Goal: Find specific page/section: Find specific page/section

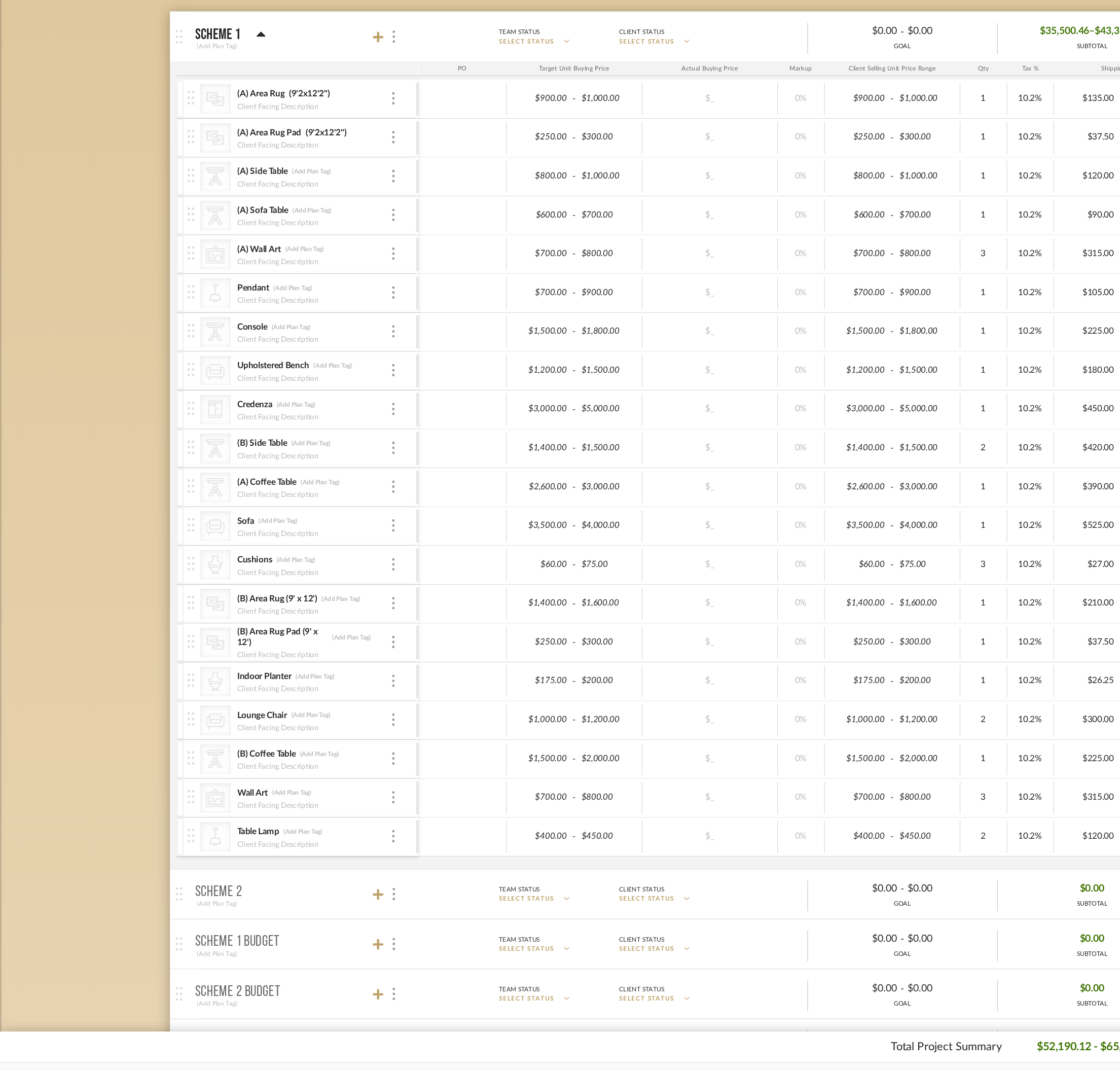
scroll to position [0, 23]
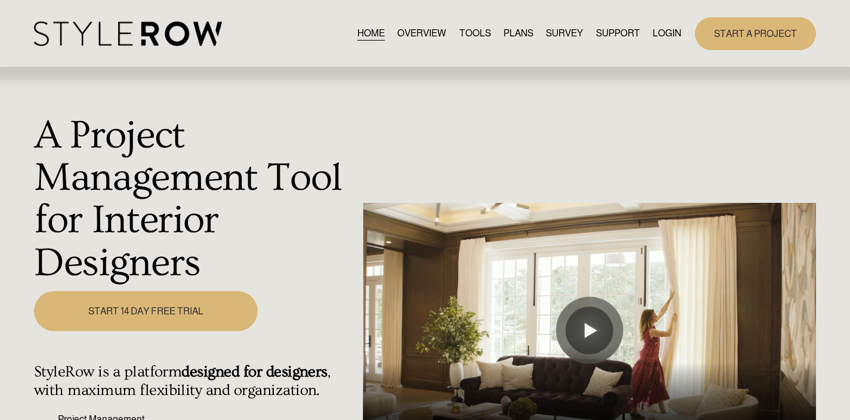
click at [432, 35] on link "LOGIN" at bounding box center [666, 34] width 29 height 16
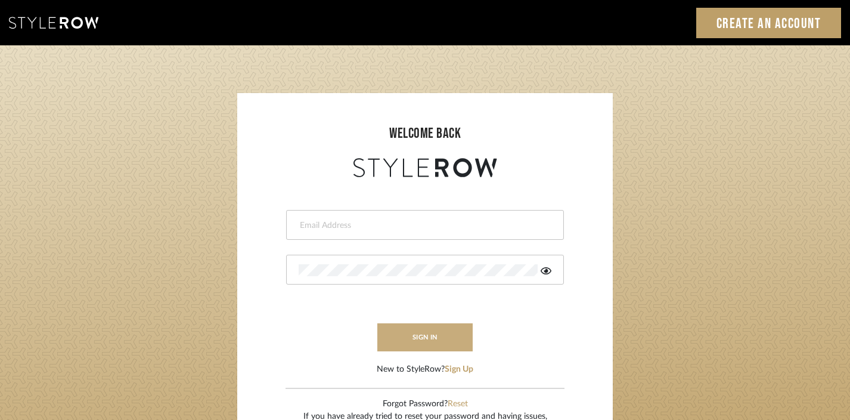
type input "[EMAIL_ADDRESS][DOMAIN_NAME]"
click at [424, 341] on button "sign in" at bounding box center [424, 337] width 95 height 28
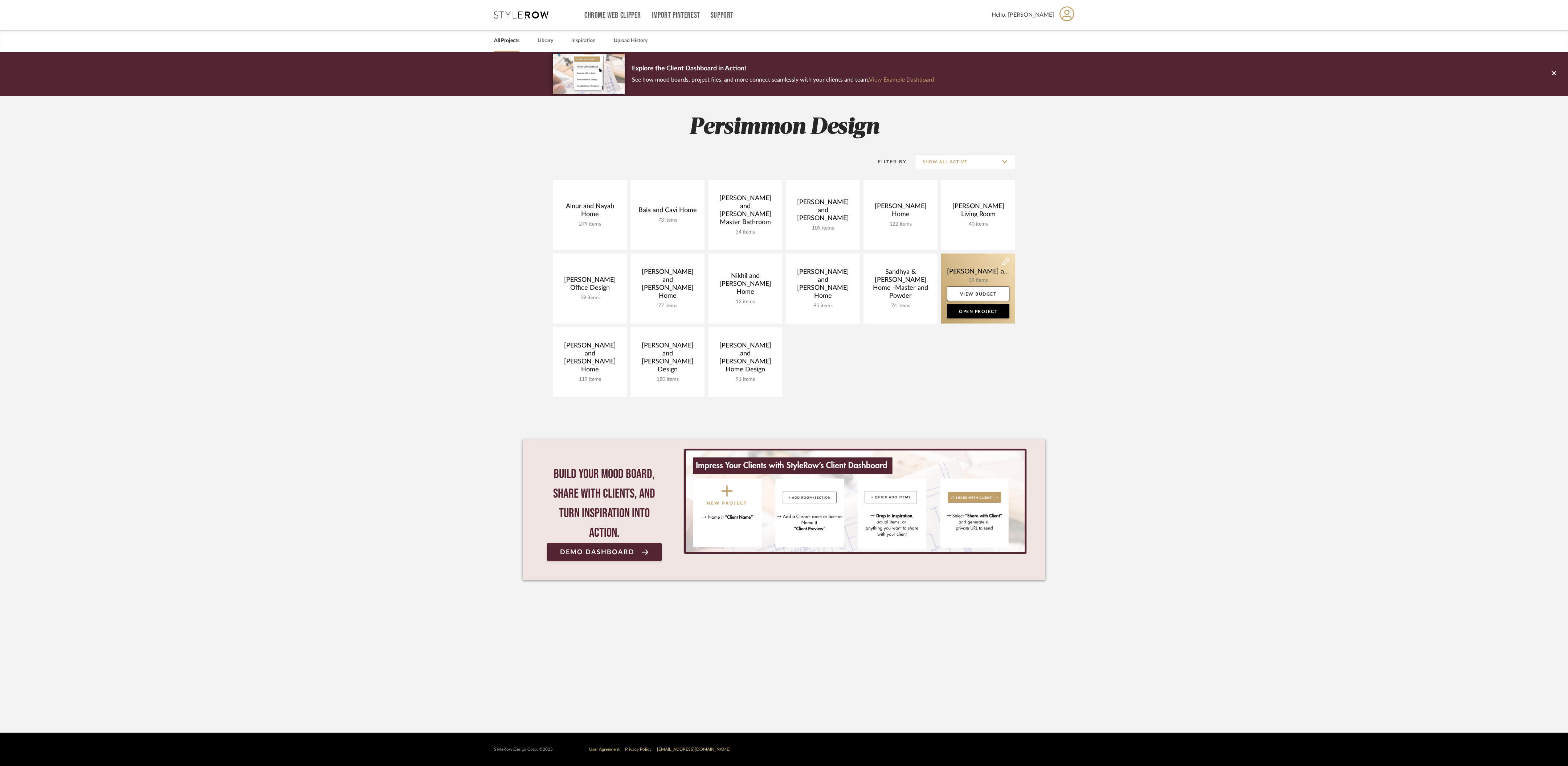
click at [975, 275] on link at bounding box center [978, 288] width 74 height 70
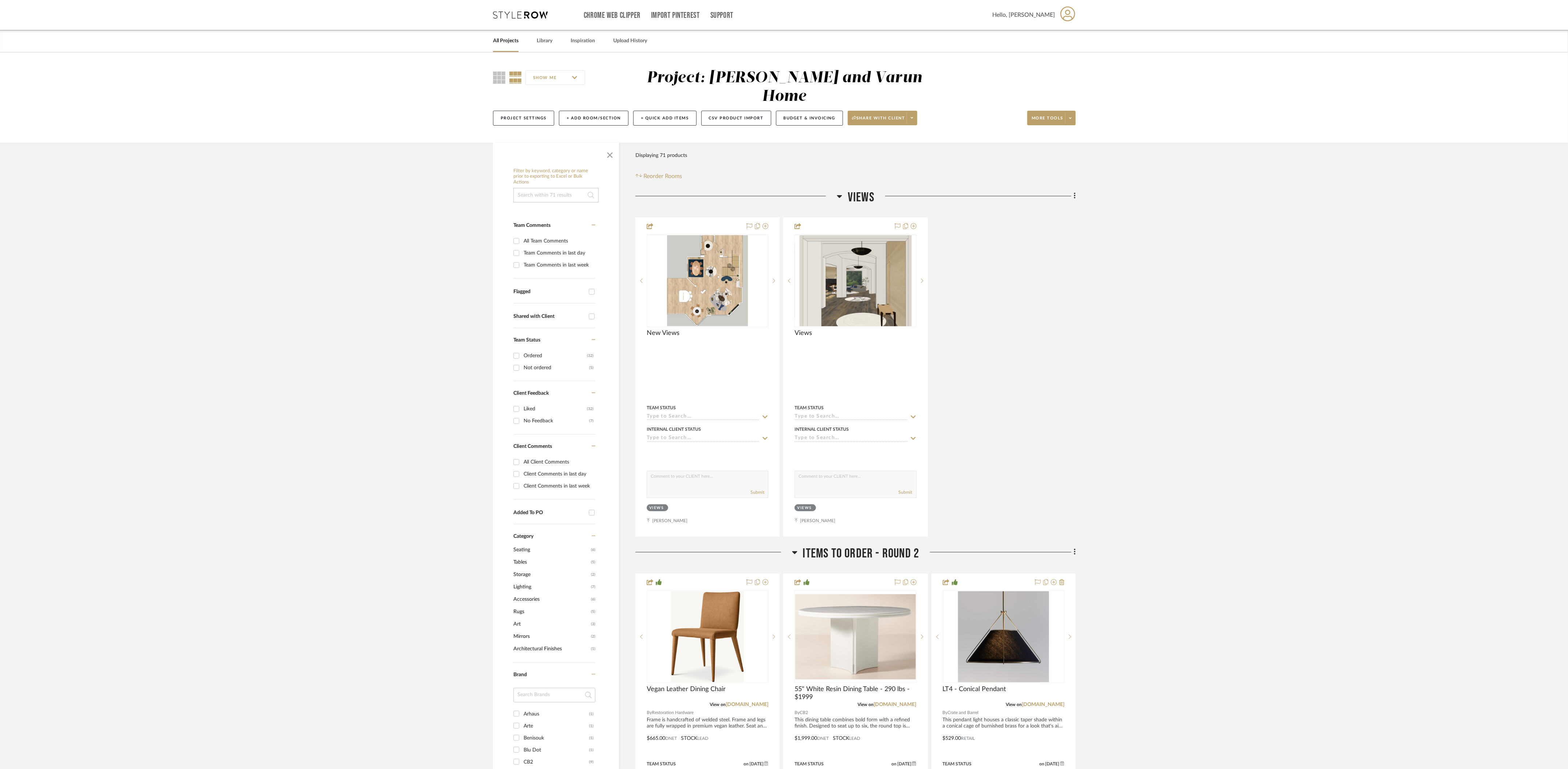
click at [839, 195] on icon at bounding box center [840, 197] width 5 height 3
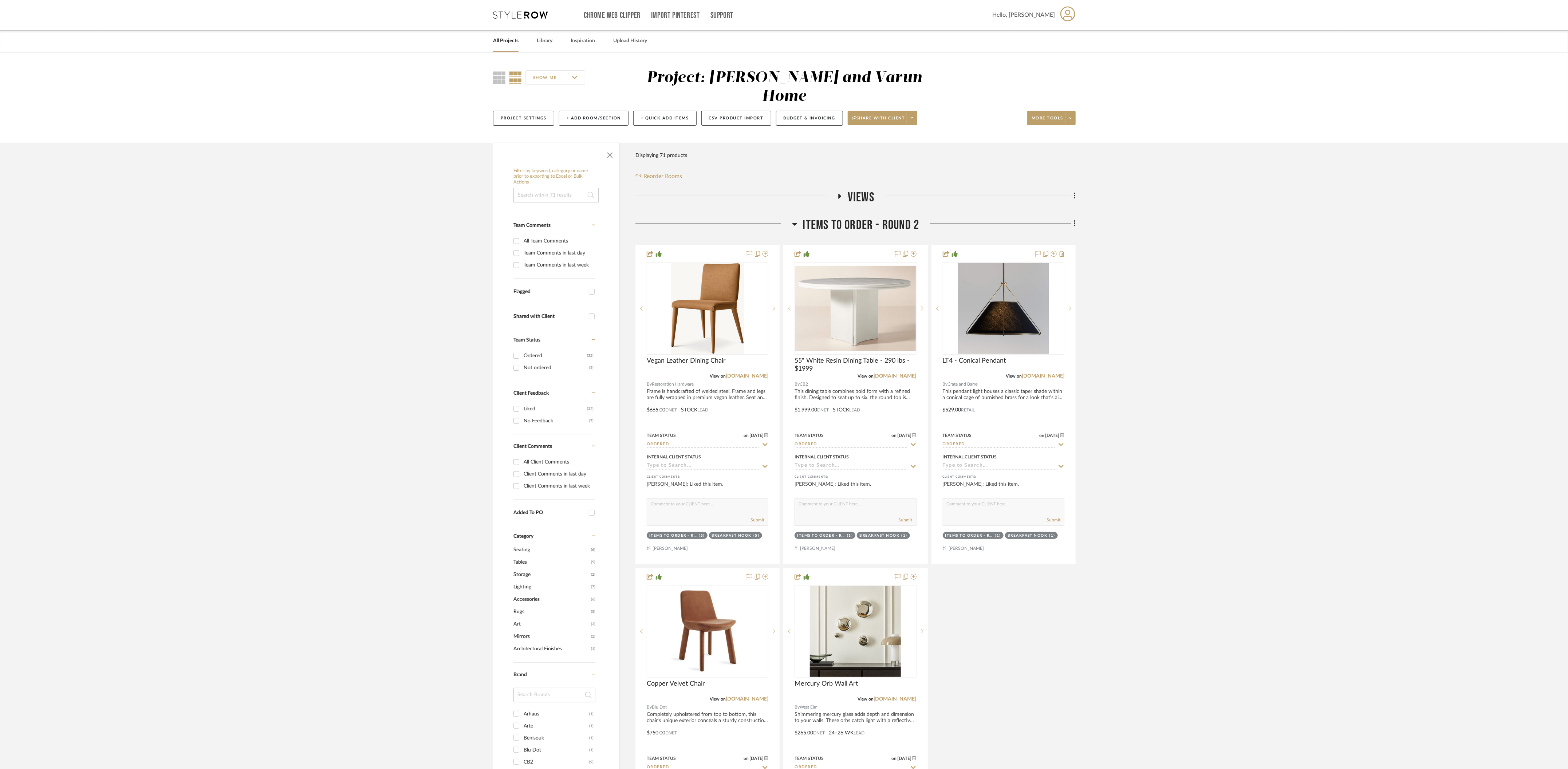
click at [793, 223] on icon at bounding box center [794, 224] width 5 height 3
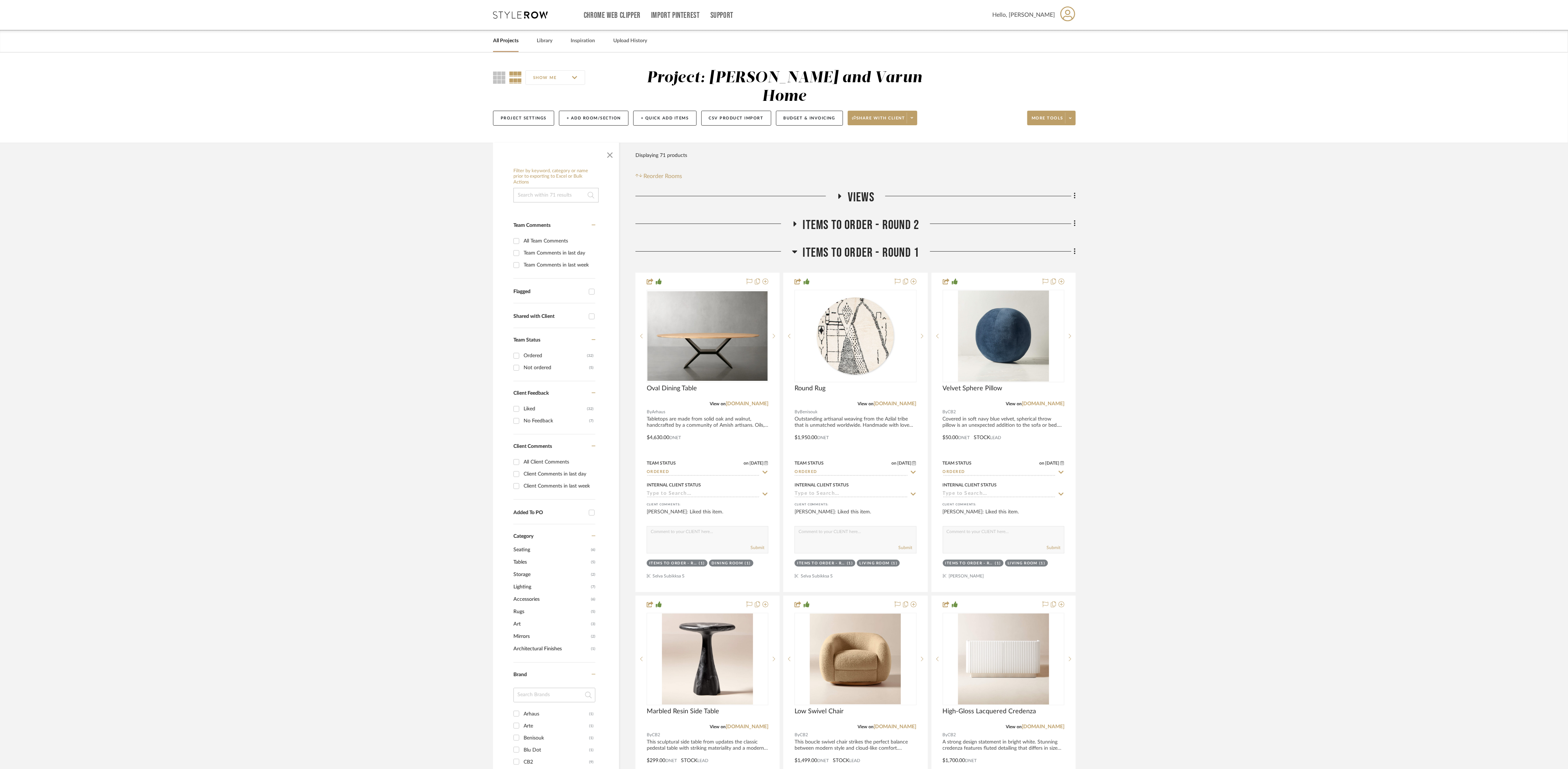
click at [794, 249] on fa-icon at bounding box center [794, 253] width 5 height 10
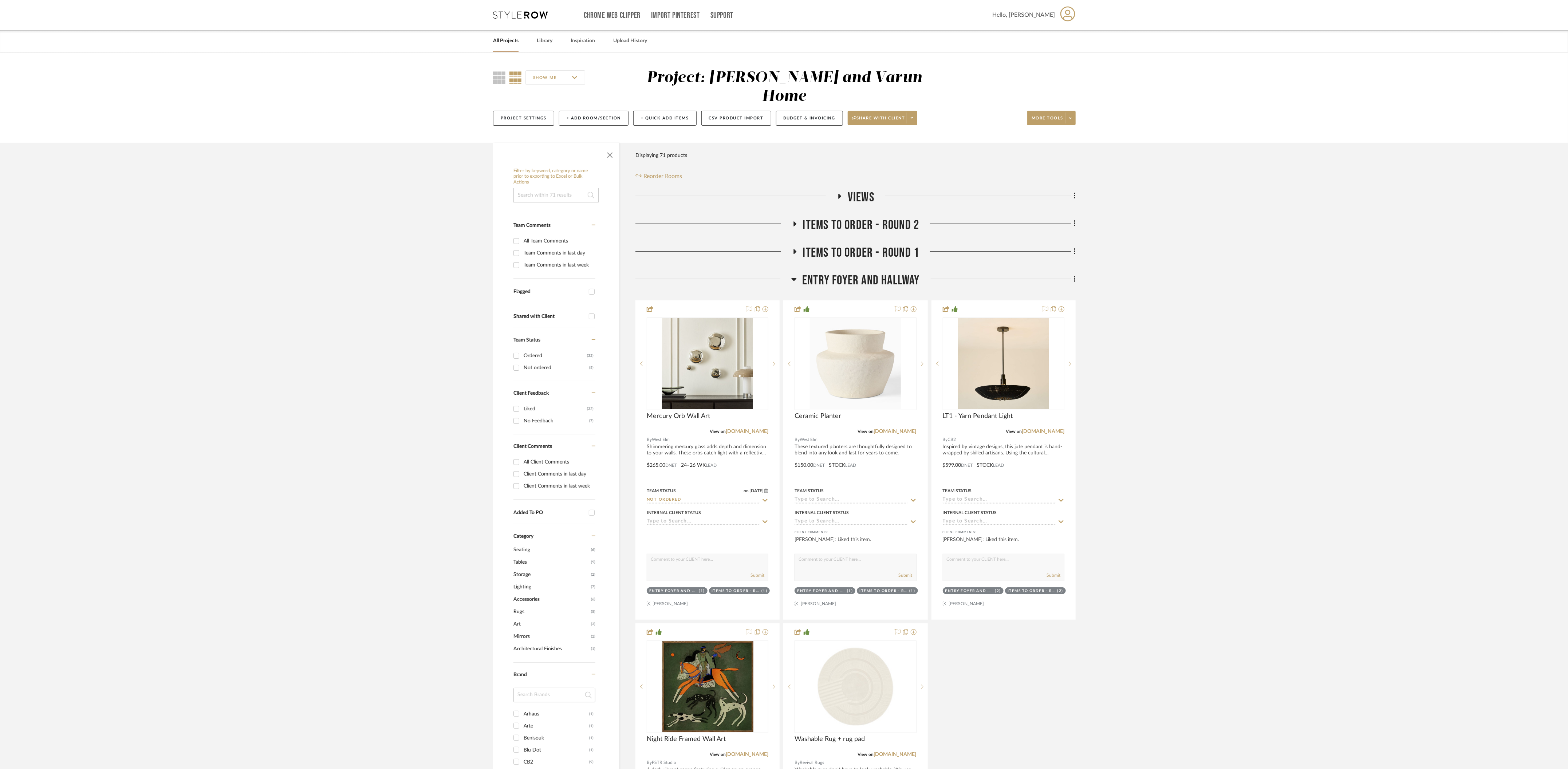
click at [794, 275] on icon at bounding box center [794, 279] width 5 height 9
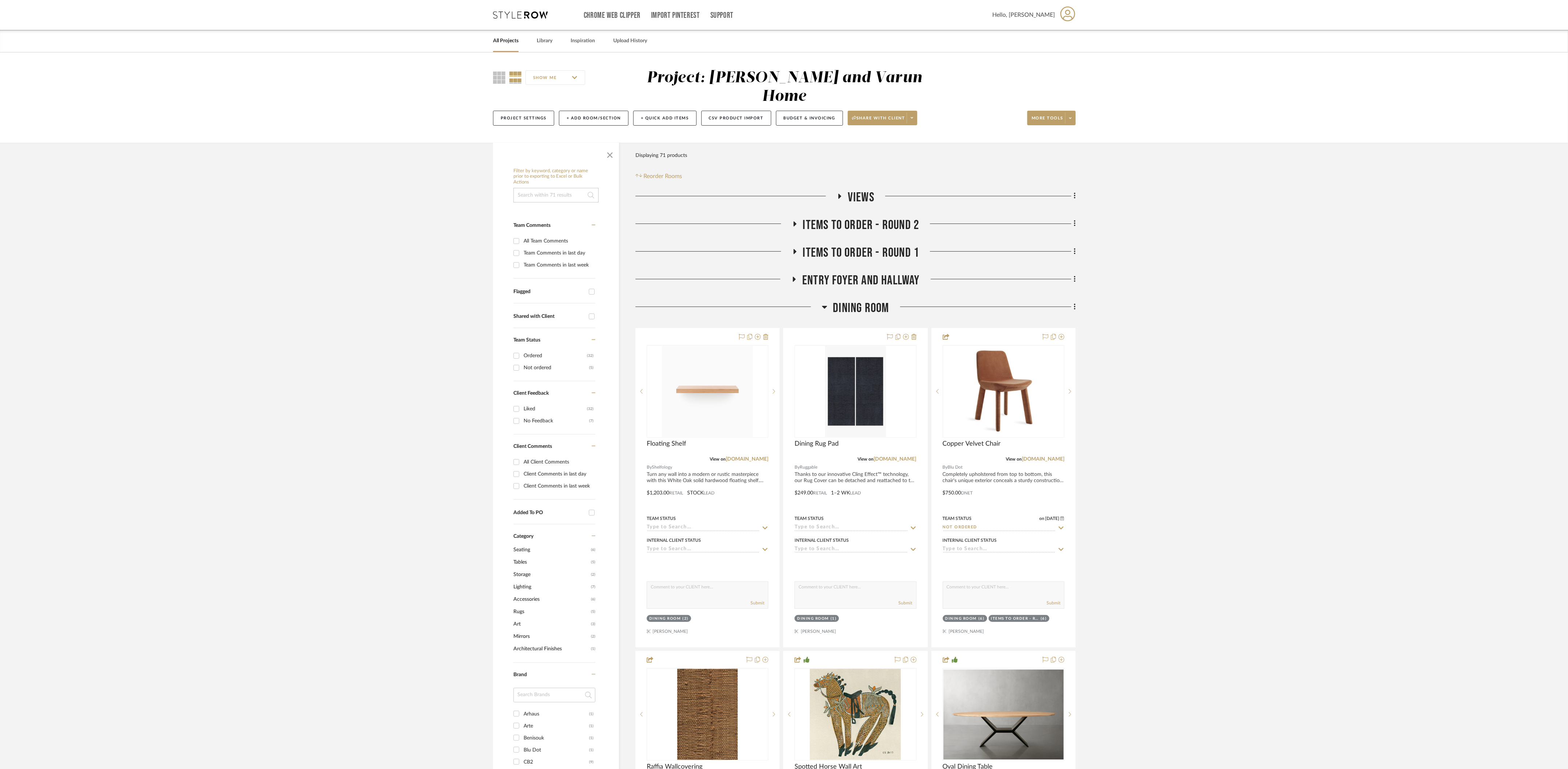
click at [825, 303] on icon at bounding box center [824, 307] width 5 height 9
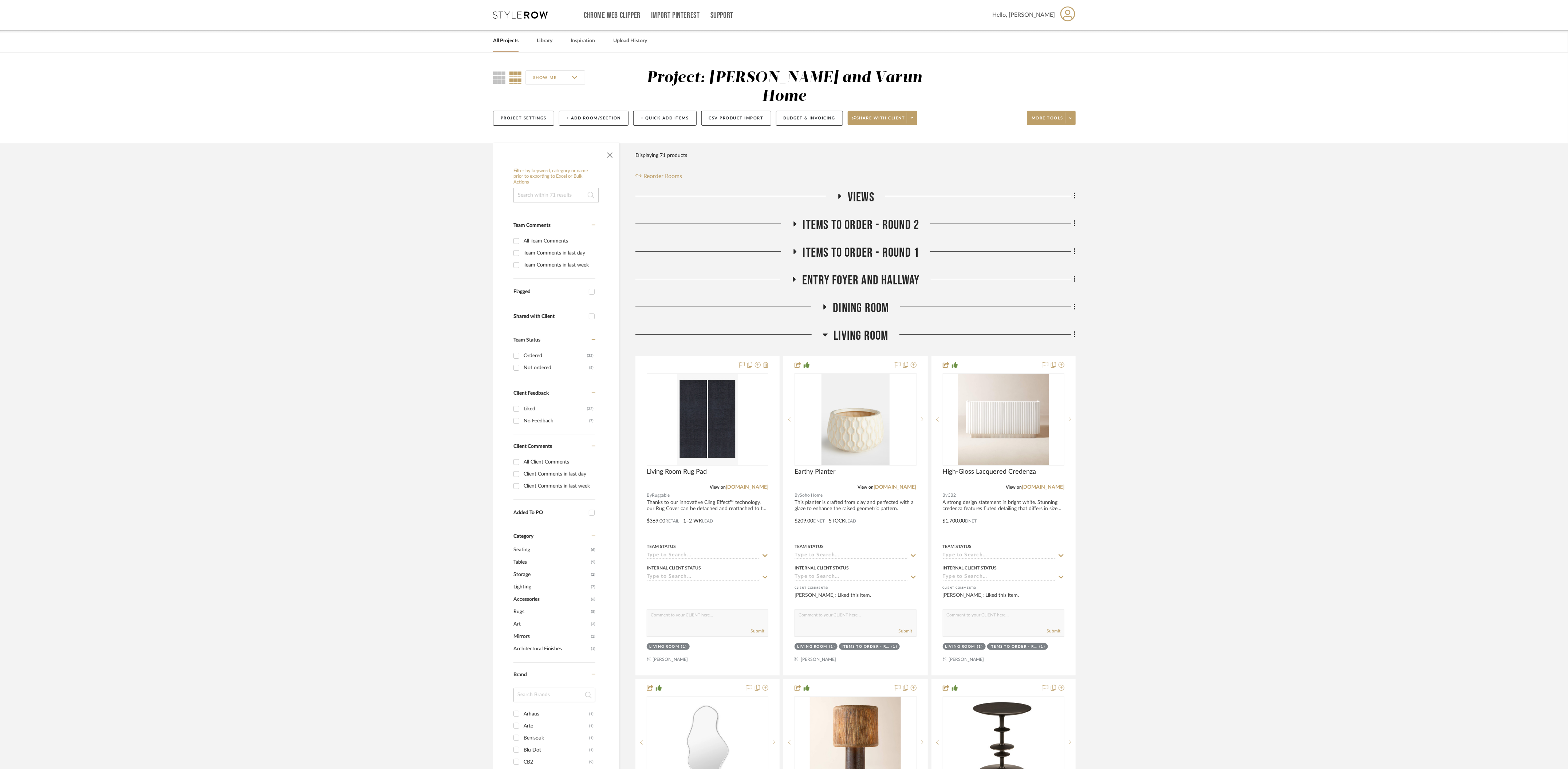
click at [827, 333] on icon at bounding box center [826, 335] width 5 height 3
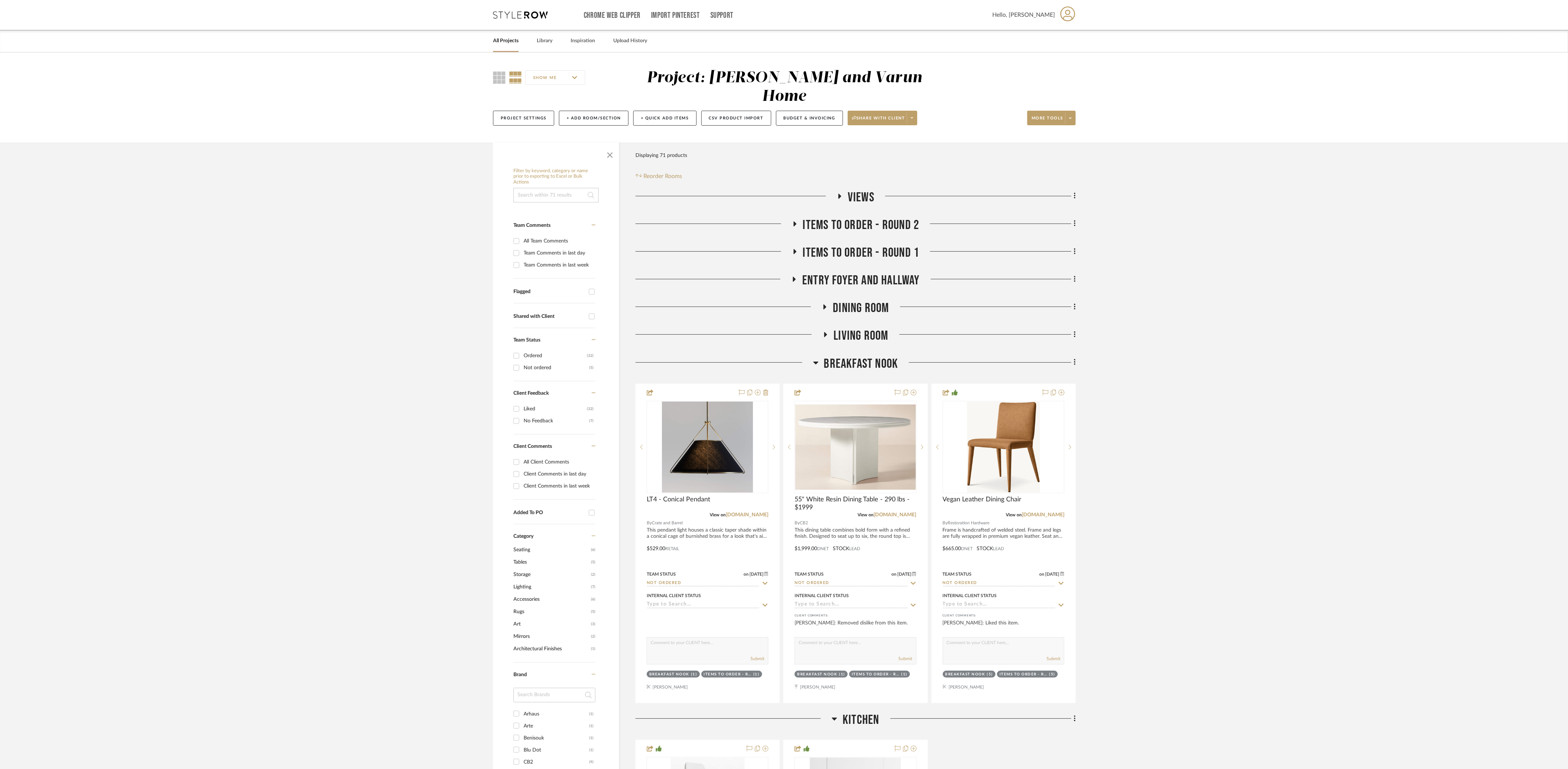
click at [819, 356] on h3 "Breakfast Nook" at bounding box center [856, 364] width 85 height 16
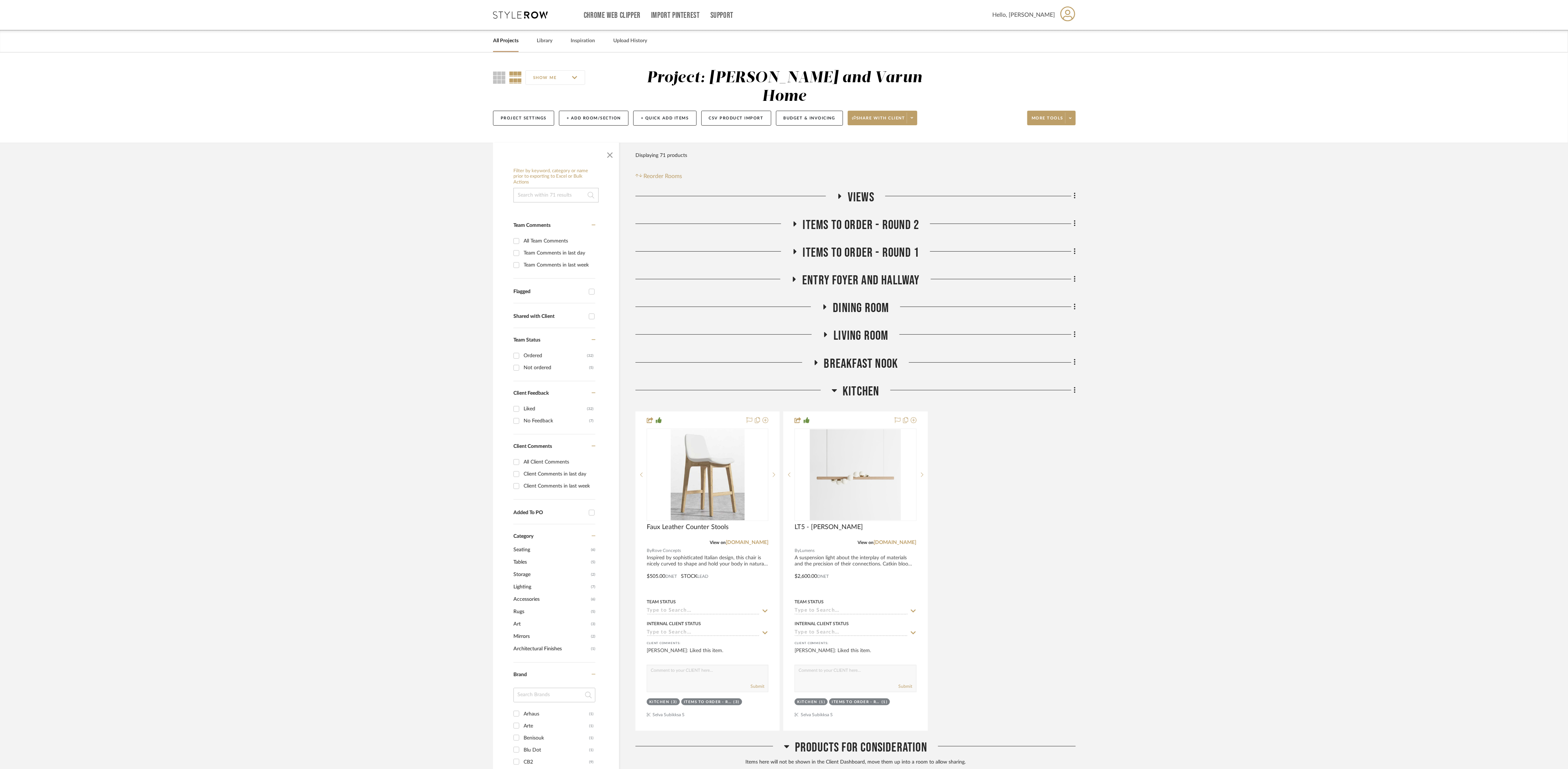
click at [839, 384] on h3 "Kitchen" at bounding box center [855, 392] width 48 height 16
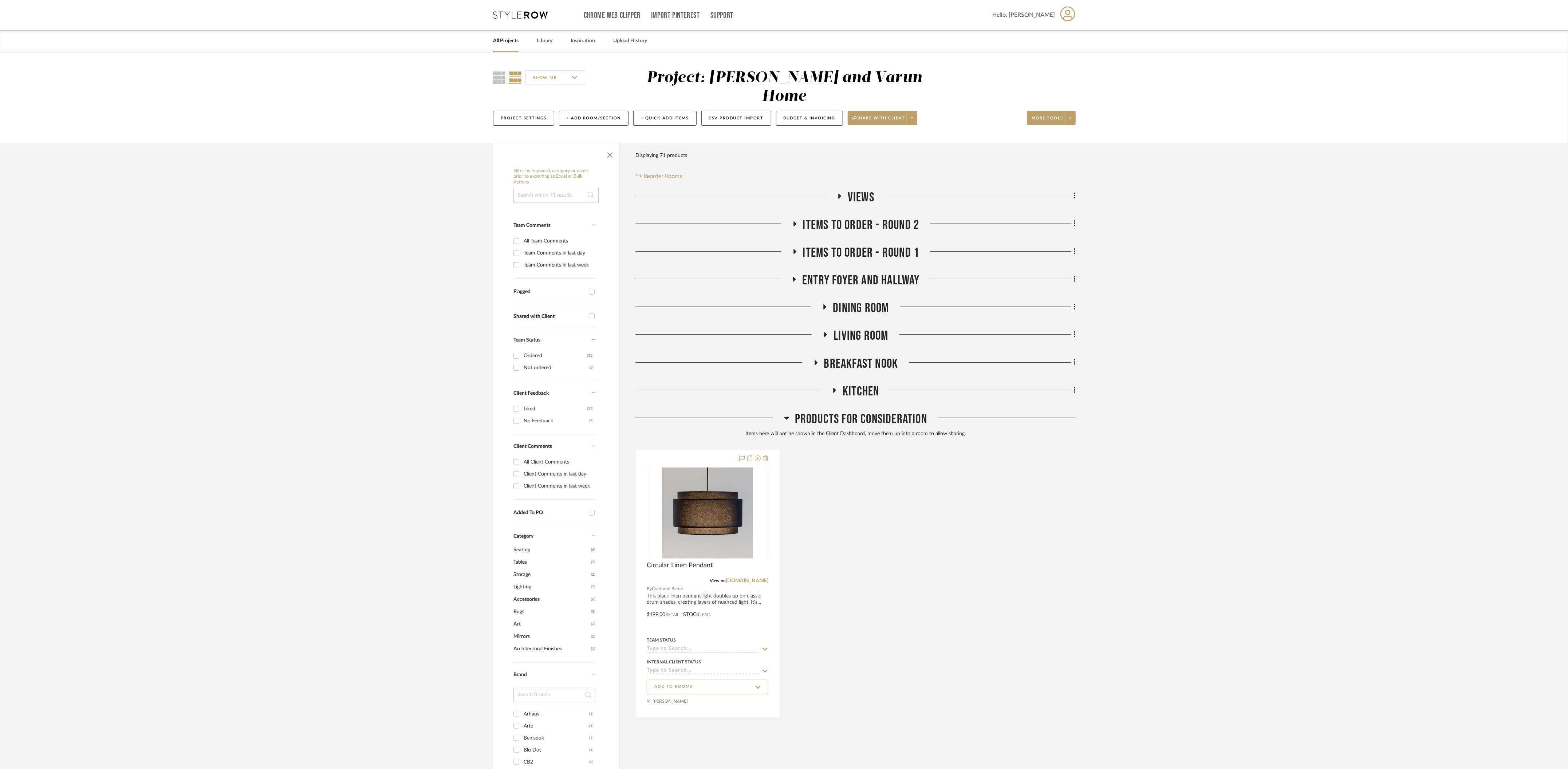
click at [788, 414] on icon at bounding box center [786, 418] width 5 height 9
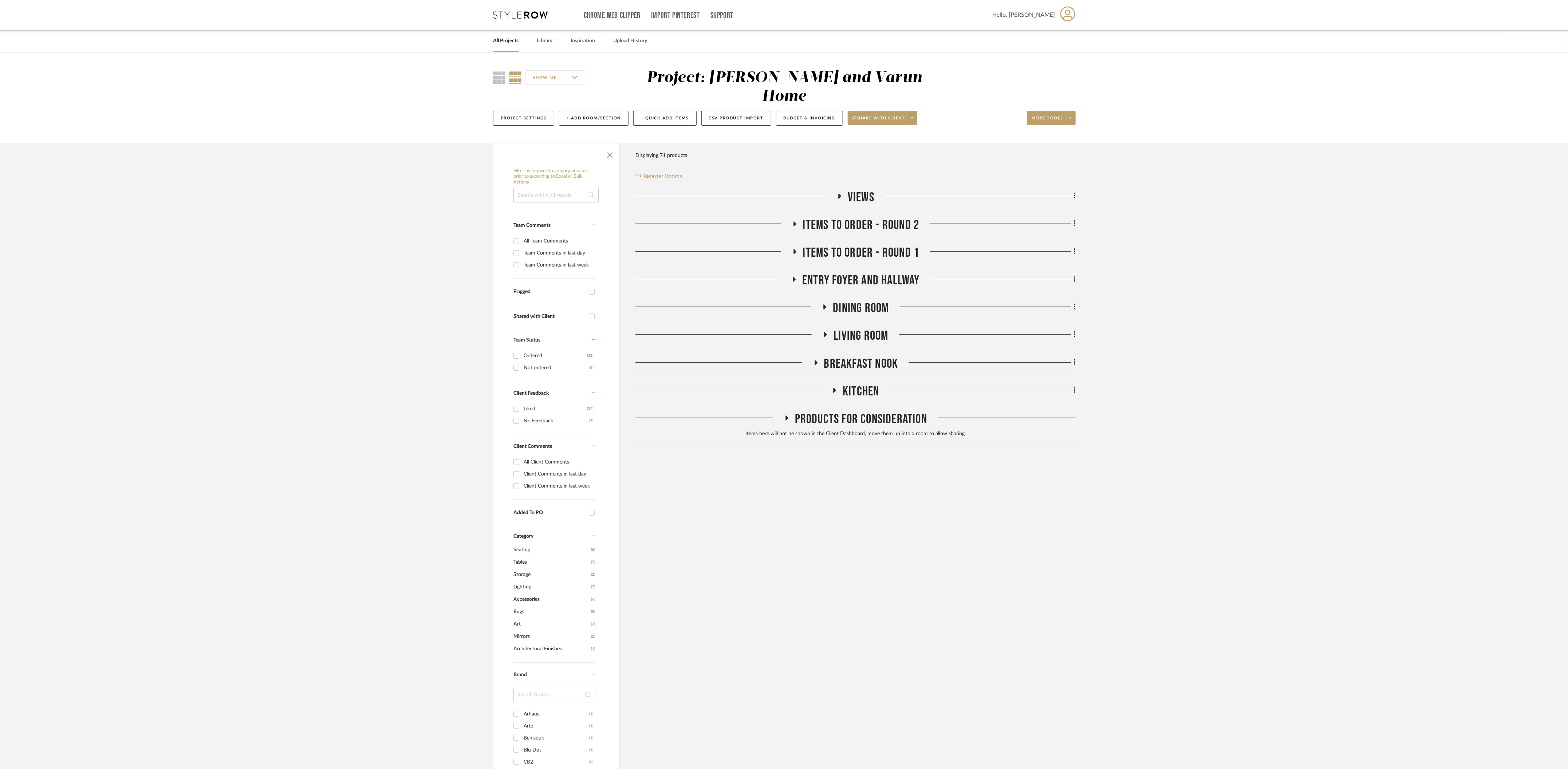
click at [837, 387] on icon at bounding box center [835, 390] width 9 height 5
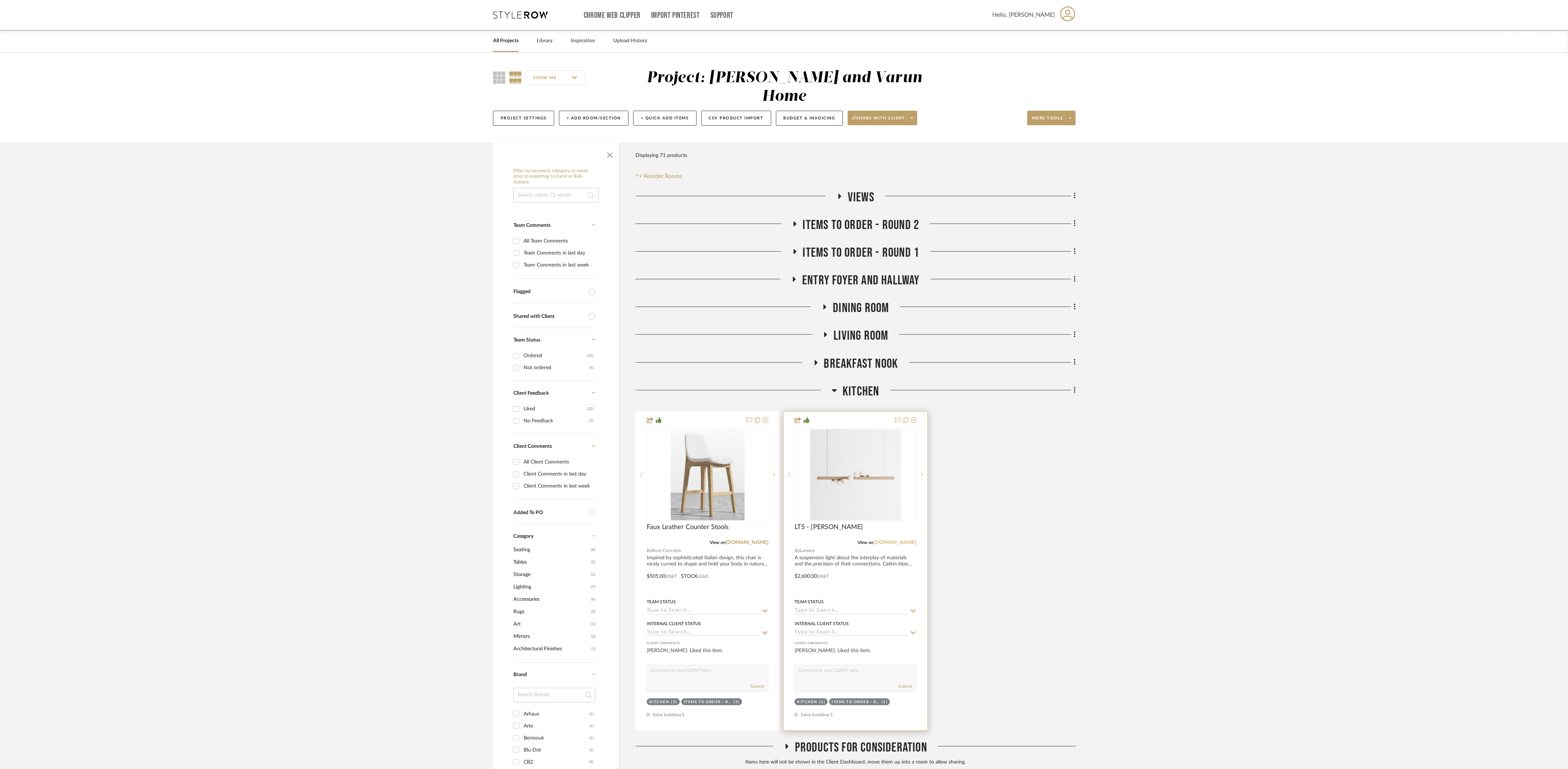
click at [899, 540] on link "lumens.com" at bounding box center [895, 542] width 43 height 5
click at [837, 386] on icon at bounding box center [834, 390] width 5 height 9
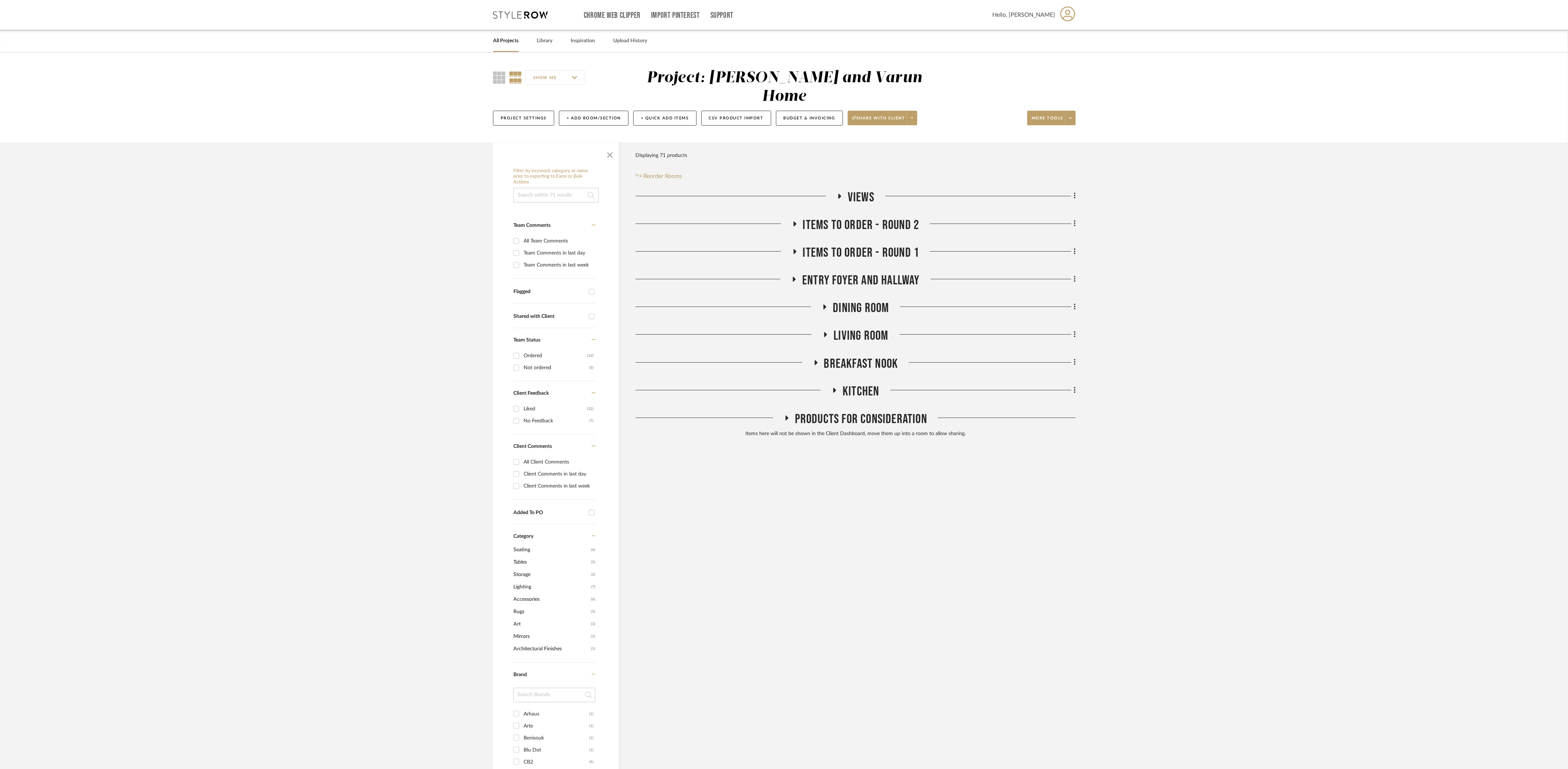
click at [816, 360] on icon at bounding box center [816, 362] width 9 height 5
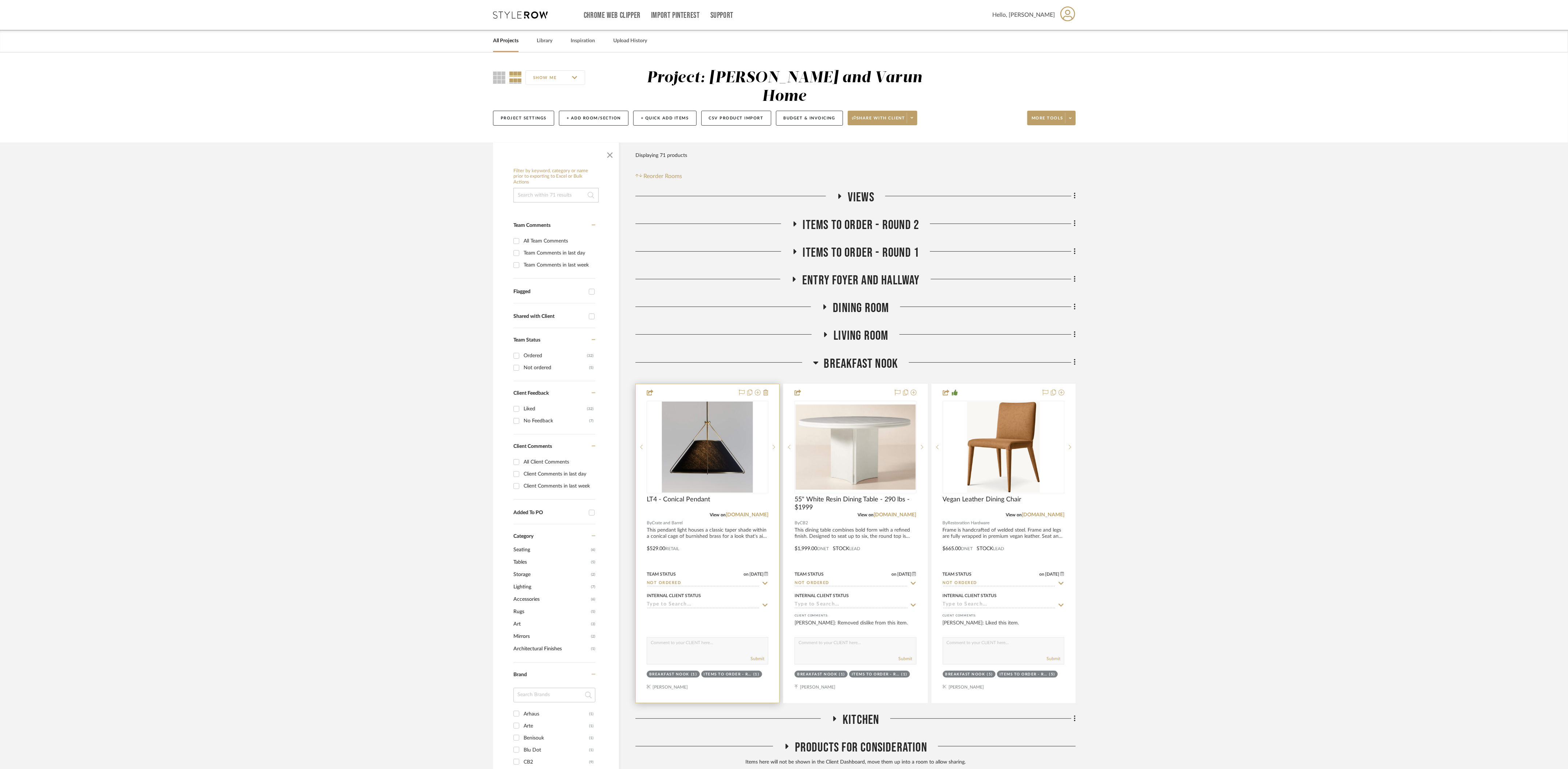
click at [755, 512] on div "View on crateandbarrel.com" at bounding box center [707, 515] width 122 height 7
click at [747, 512] on link "crateandbarrel.com" at bounding box center [747, 515] width 43 height 5
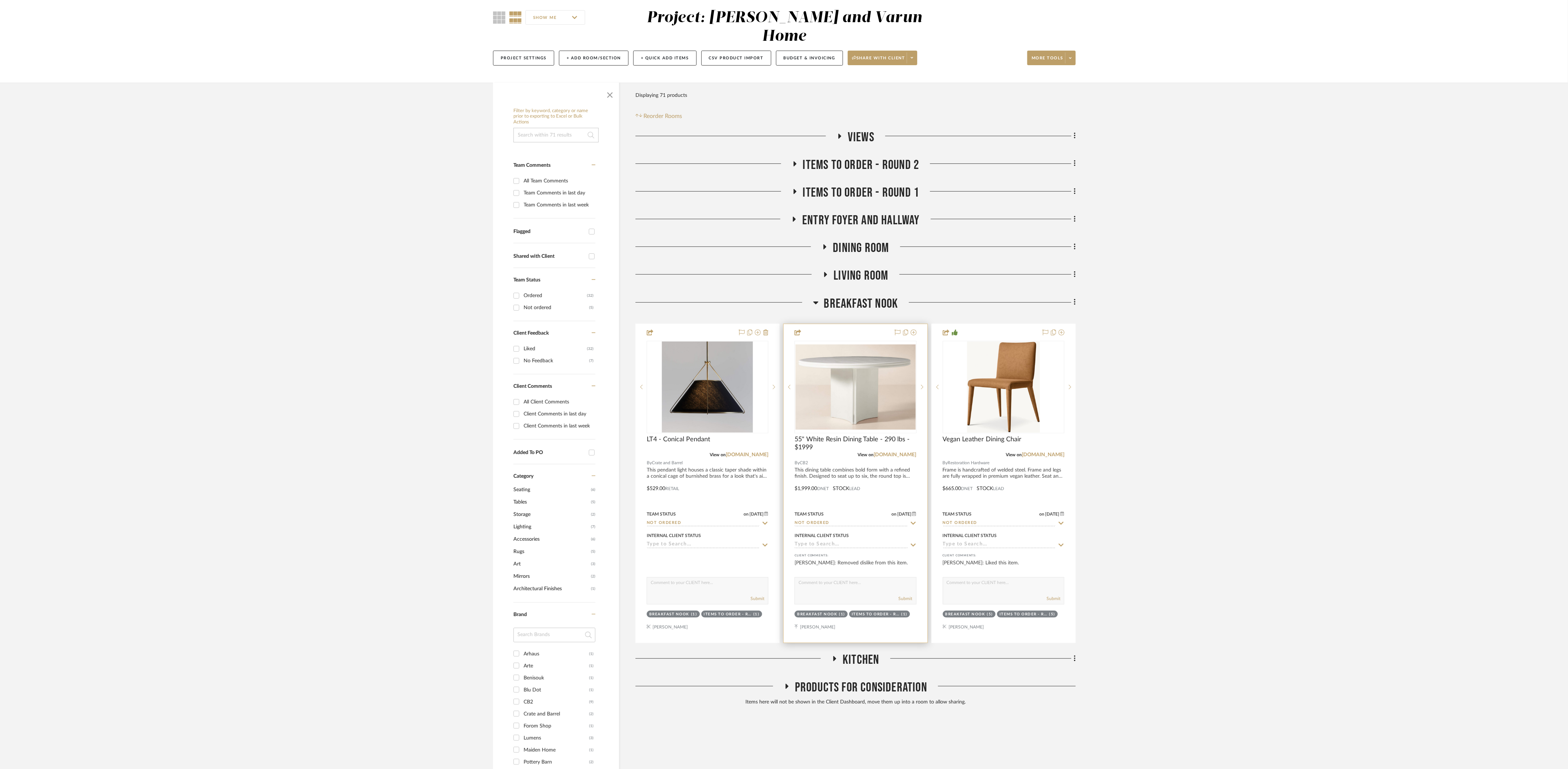
scroll to position [156, 0]
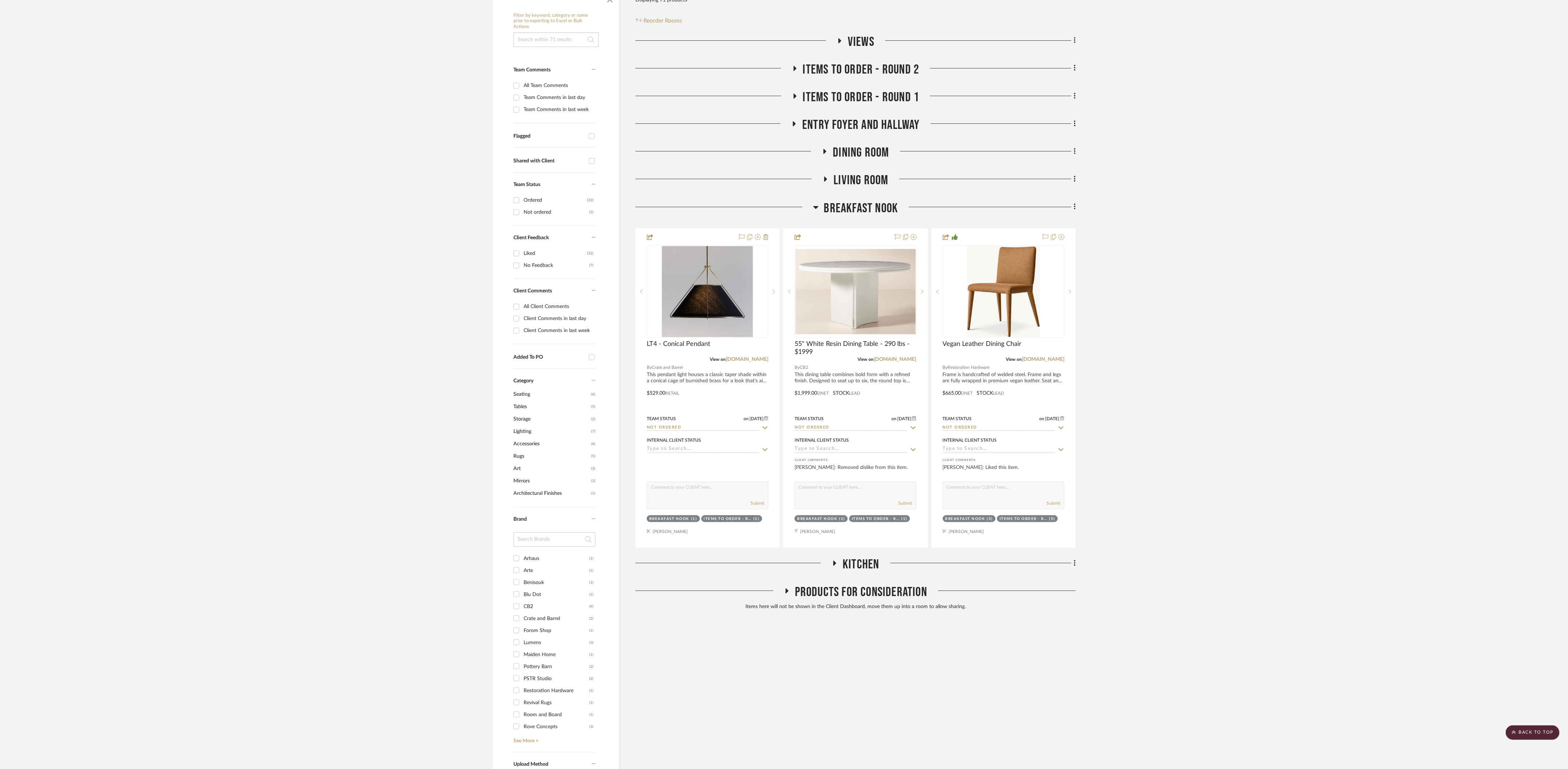
click at [813, 203] on icon at bounding box center [816, 207] width 5 height 9
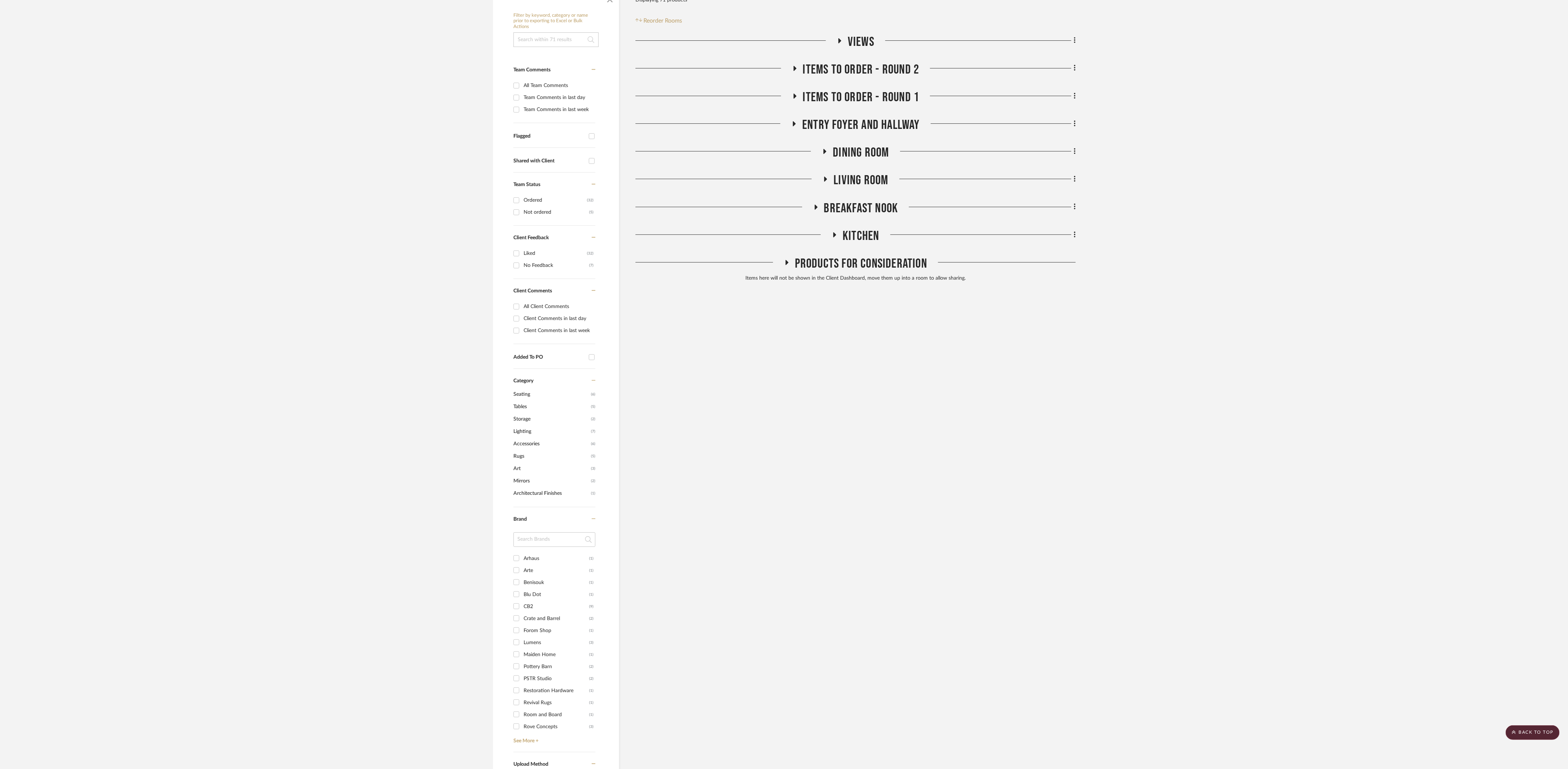
click at [827, 177] on icon at bounding box center [826, 179] width 9 height 5
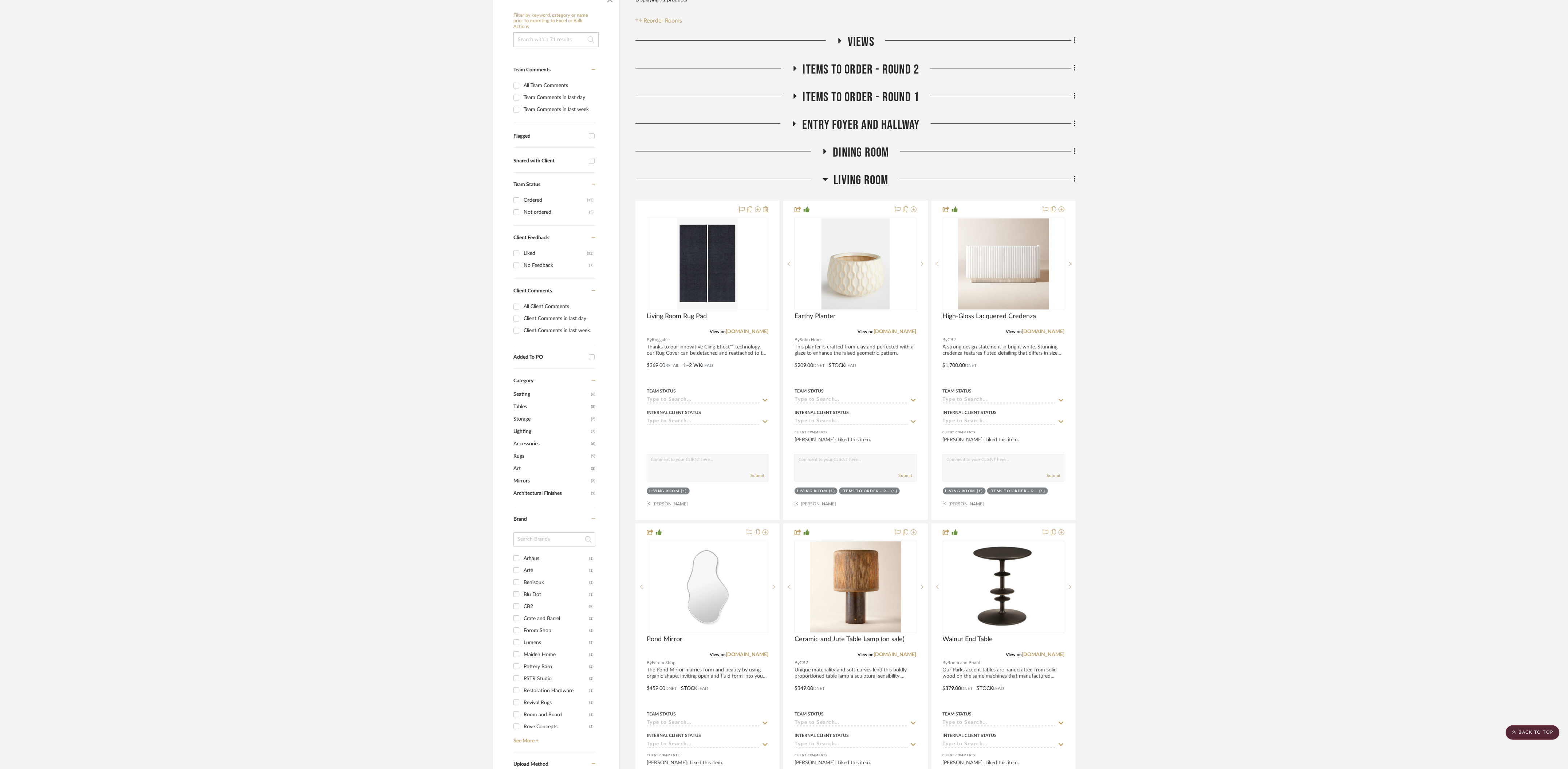
click at [826, 175] on icon at bounding box center [825, 179] width 5 height 9
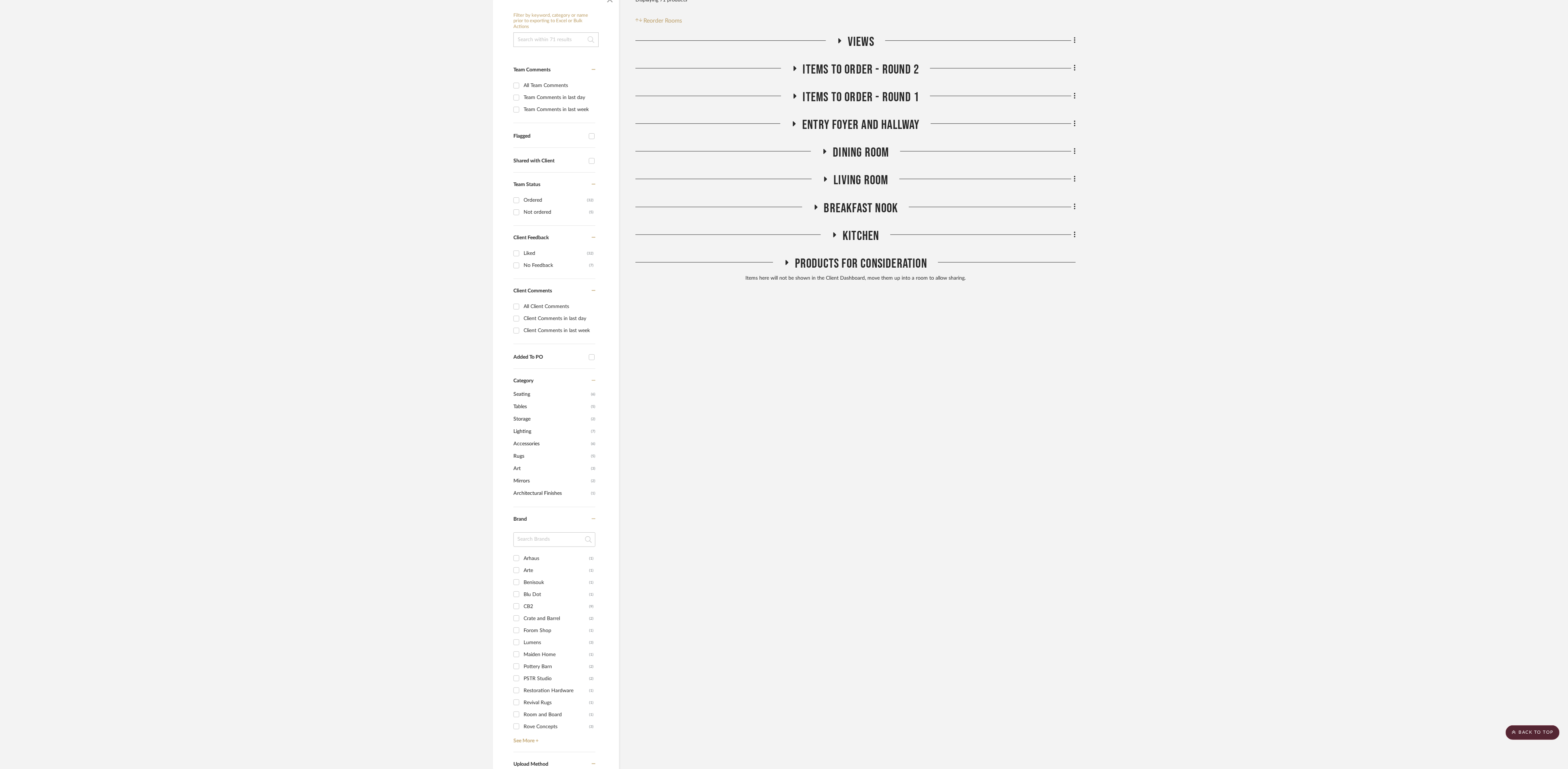
click at [835, 232] on icon at bounding box center [835, 235] width 9 height 5
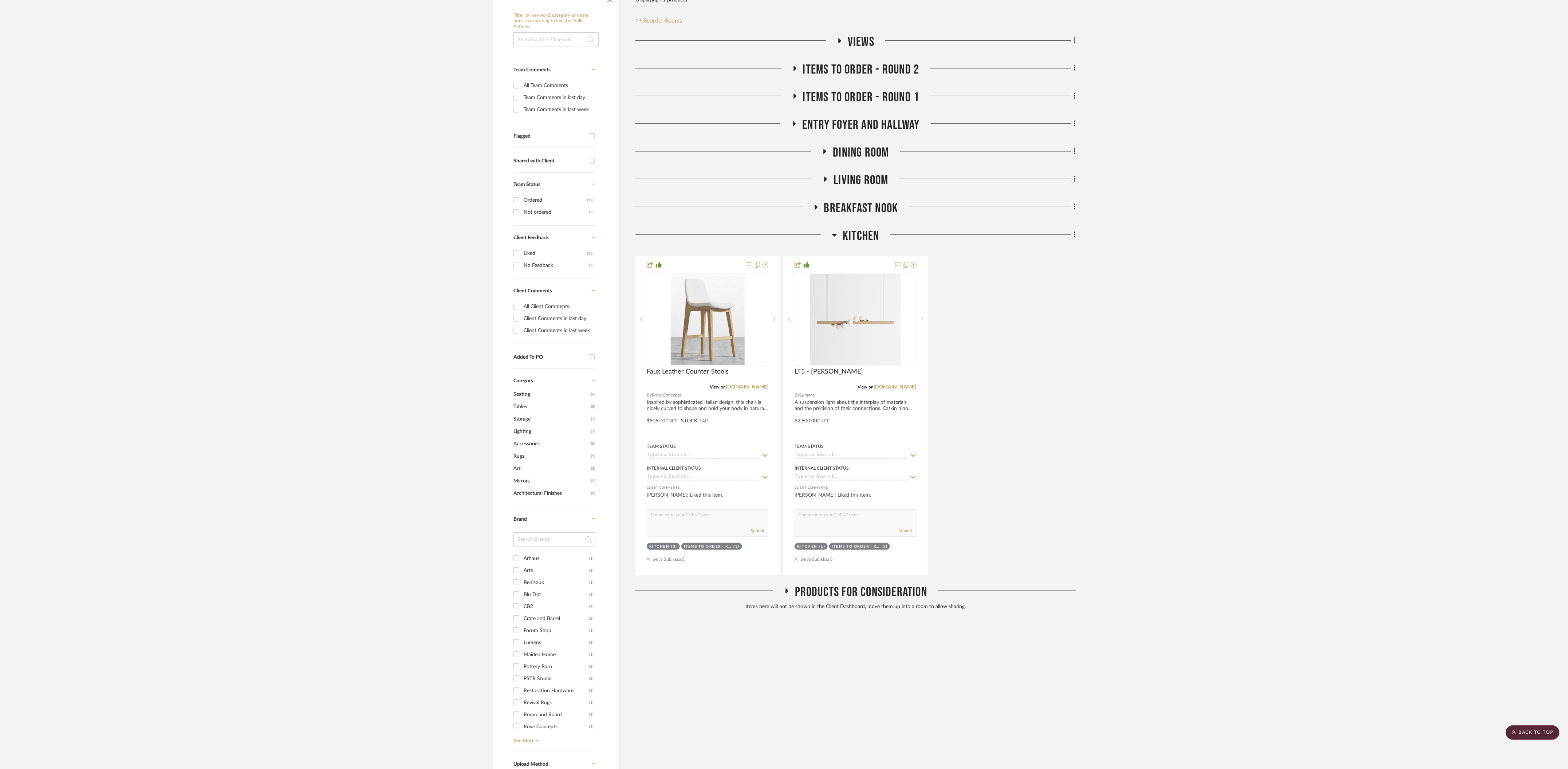
click at [835, 230] on icon at bounding box center [834, 235] width 5 height 9
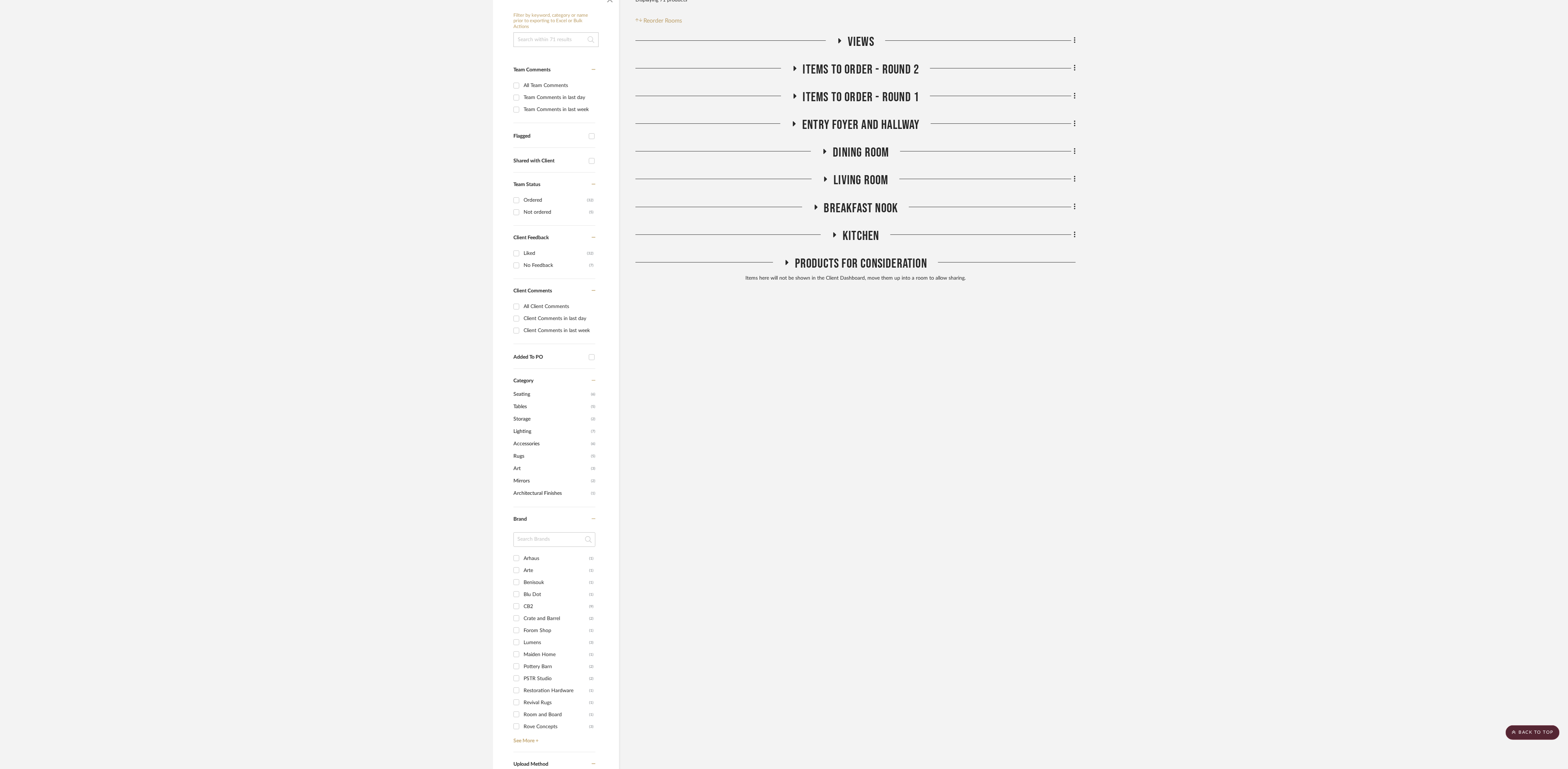
click at [816, 205] on icon at bounding box center [816, 207] width 3 height 5
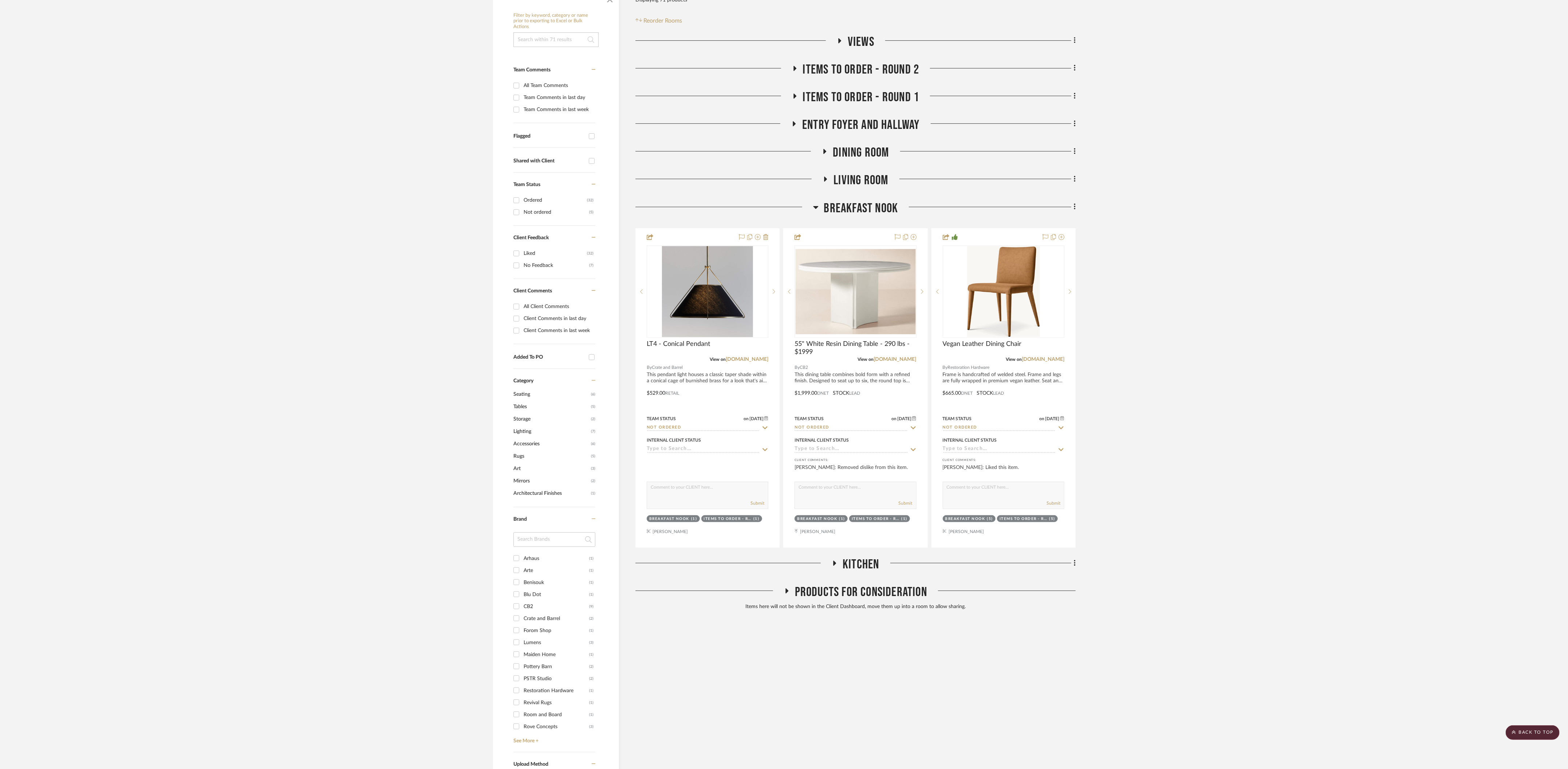
click at [820, 201] on h3 "Breakfast Nook" at bounding box center [856, 209] width 85 height 16
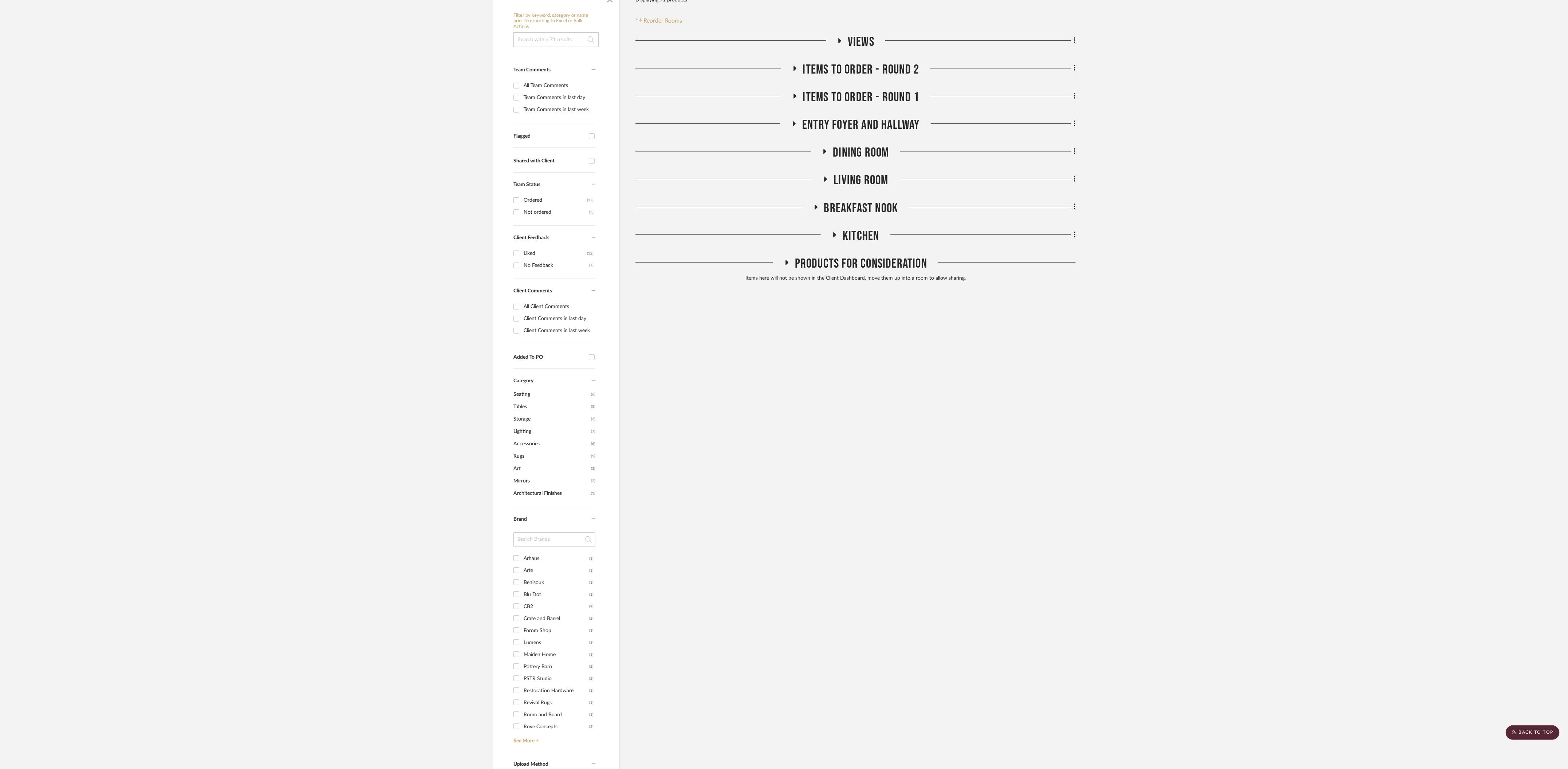
click at [827, 177] on icon at bounding box center [826, 179] width 9 height 5
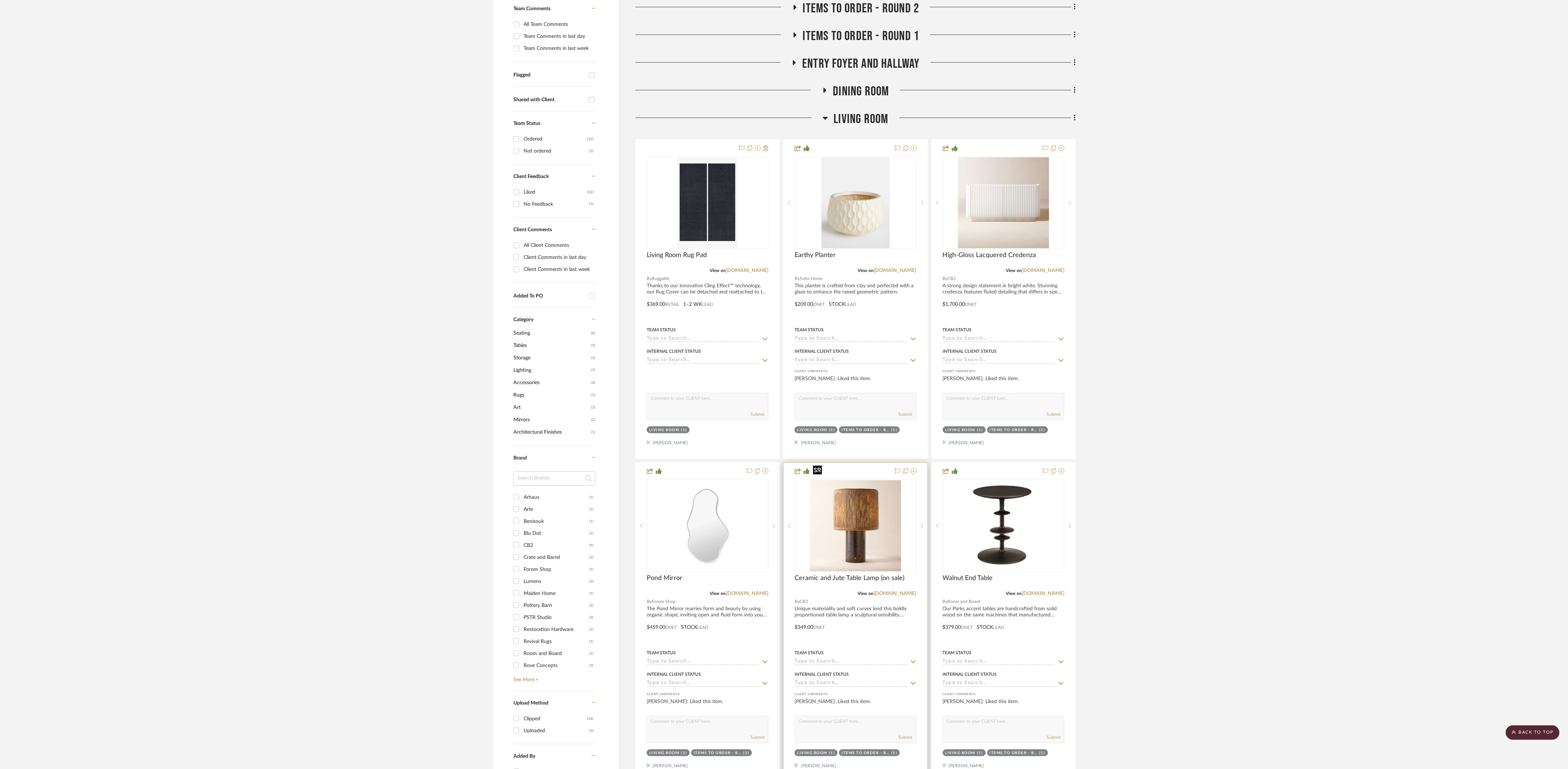
scroll to position [349, 0]
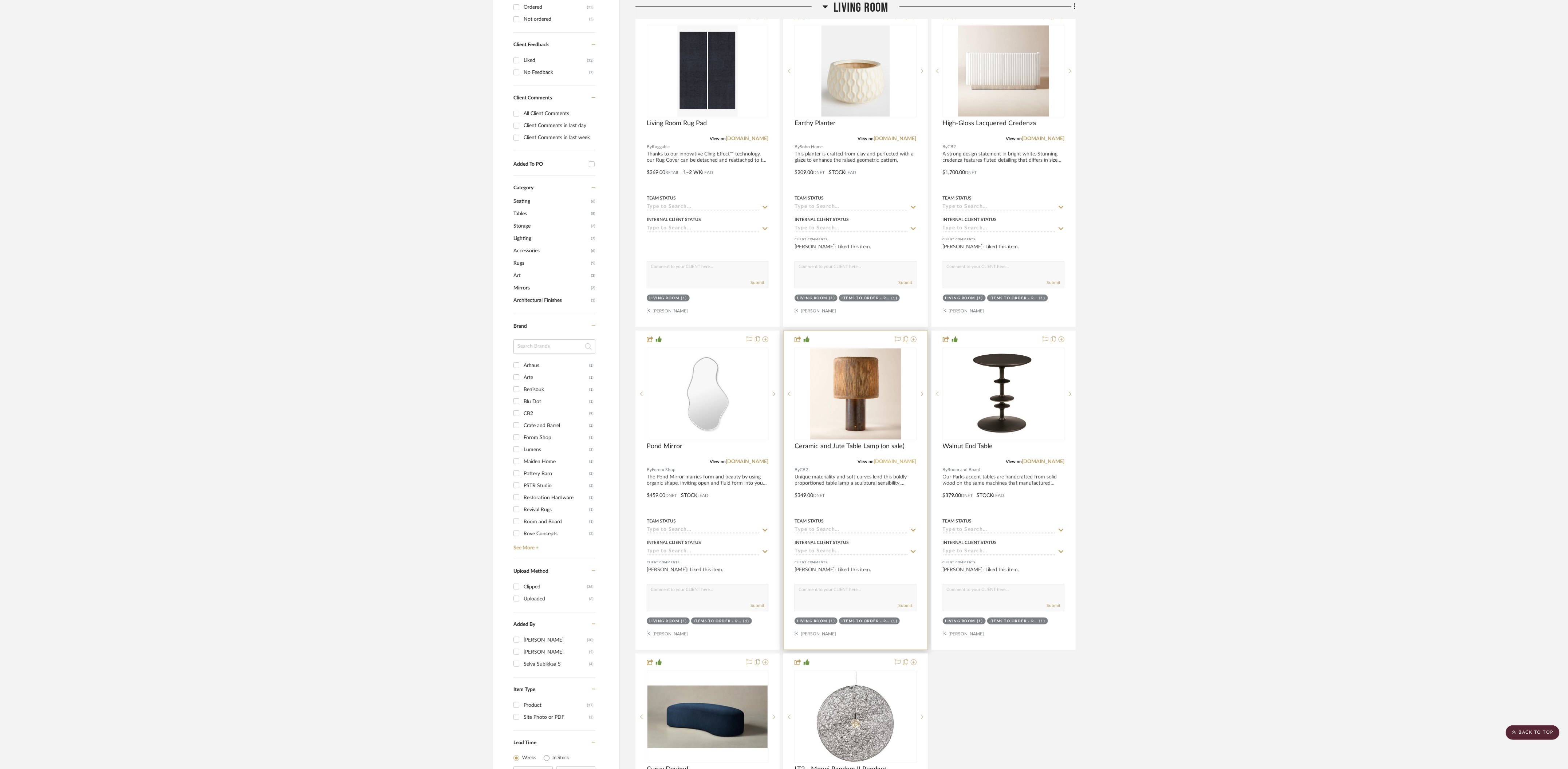
click at [907, 459] on link "cb2.com" at bounding box center [895, 462] width 43 height 5
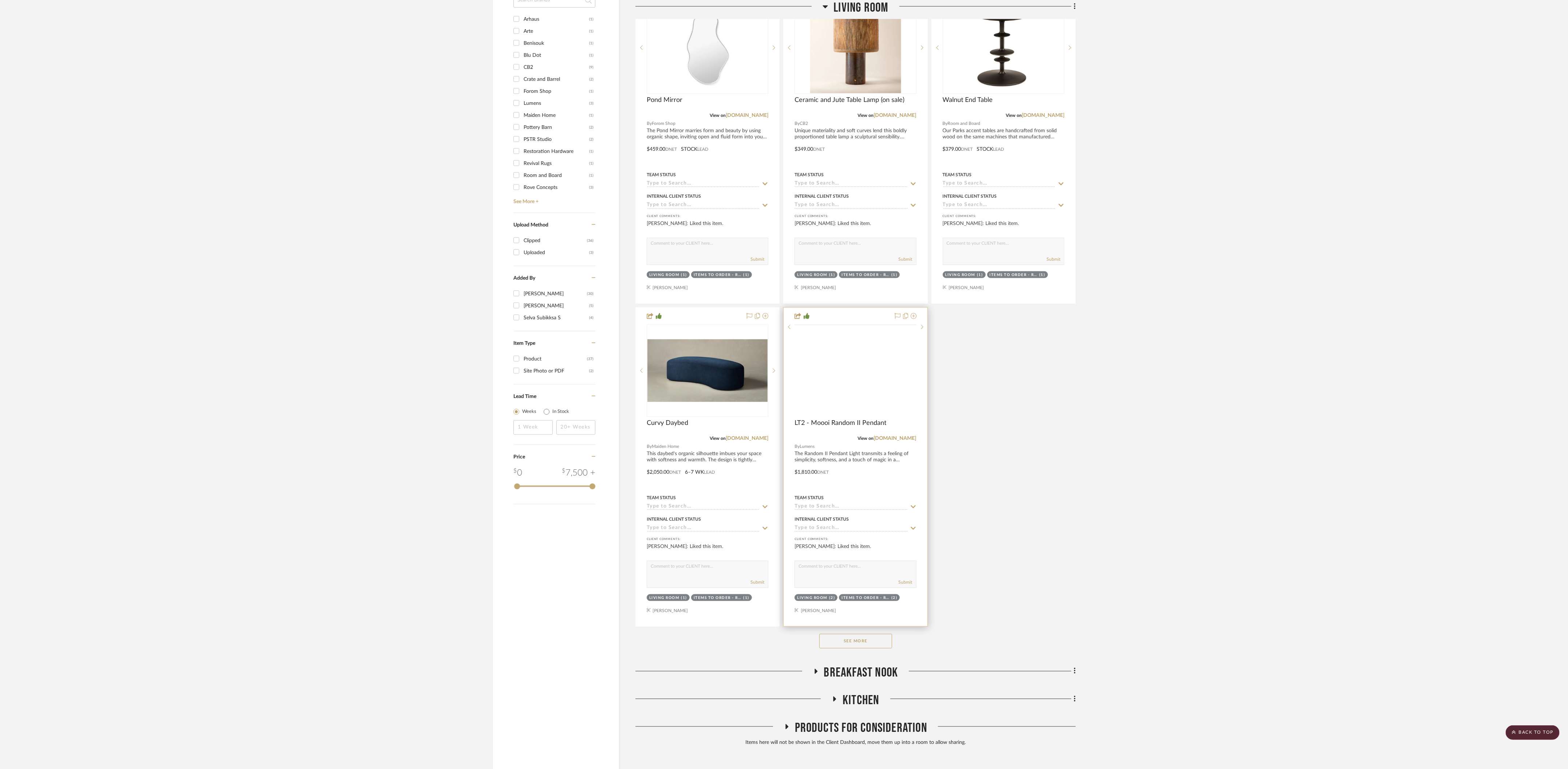
scroll to position [695, 0]
click at [906, 436] on link "lumens.com" at bounding box center [895, 438] width 43 height 5
click at [869, 634] on button "See More" at bounding box center [855, 641] width 73 height 15
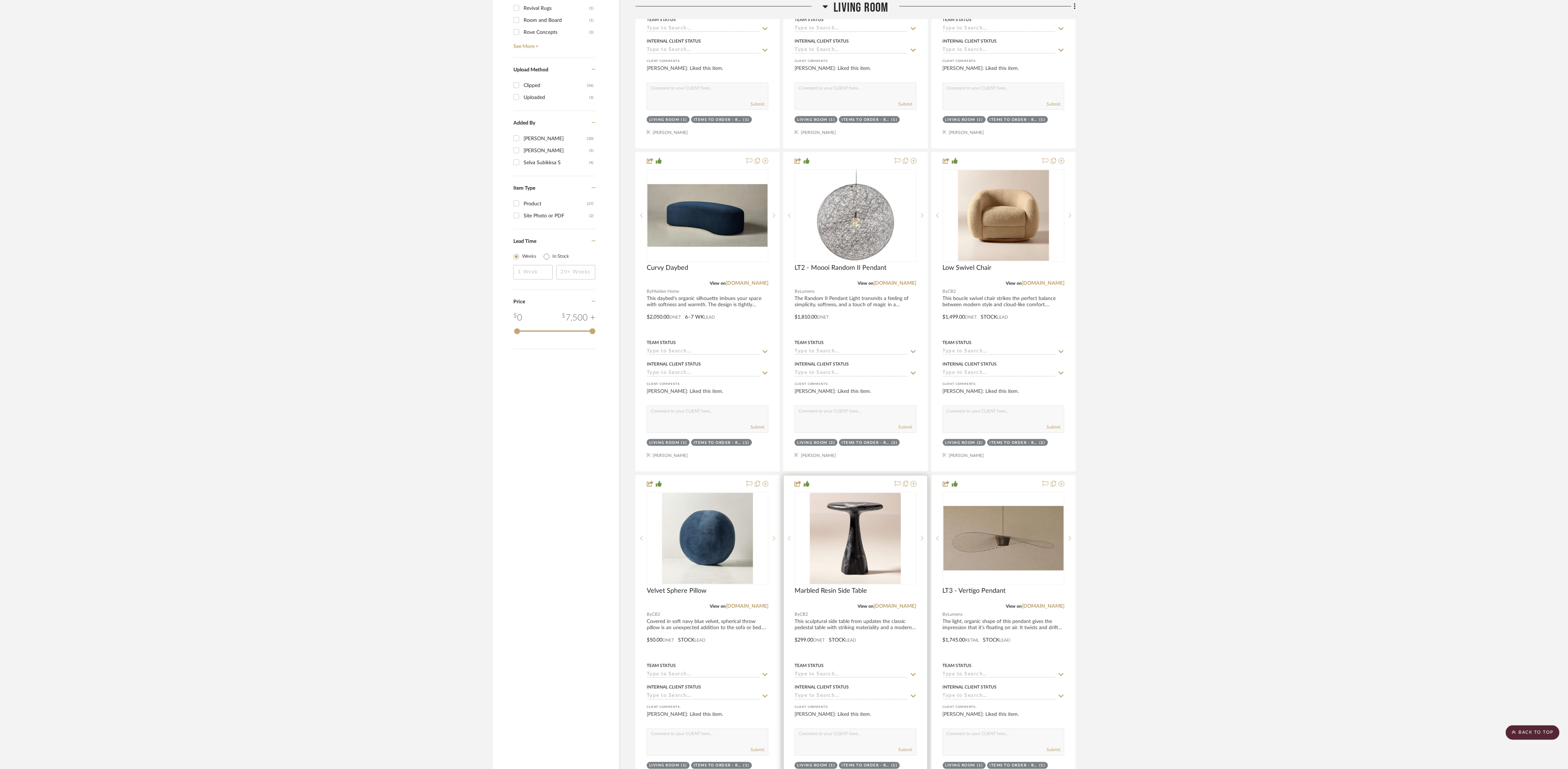
scroll to position [872, 0]
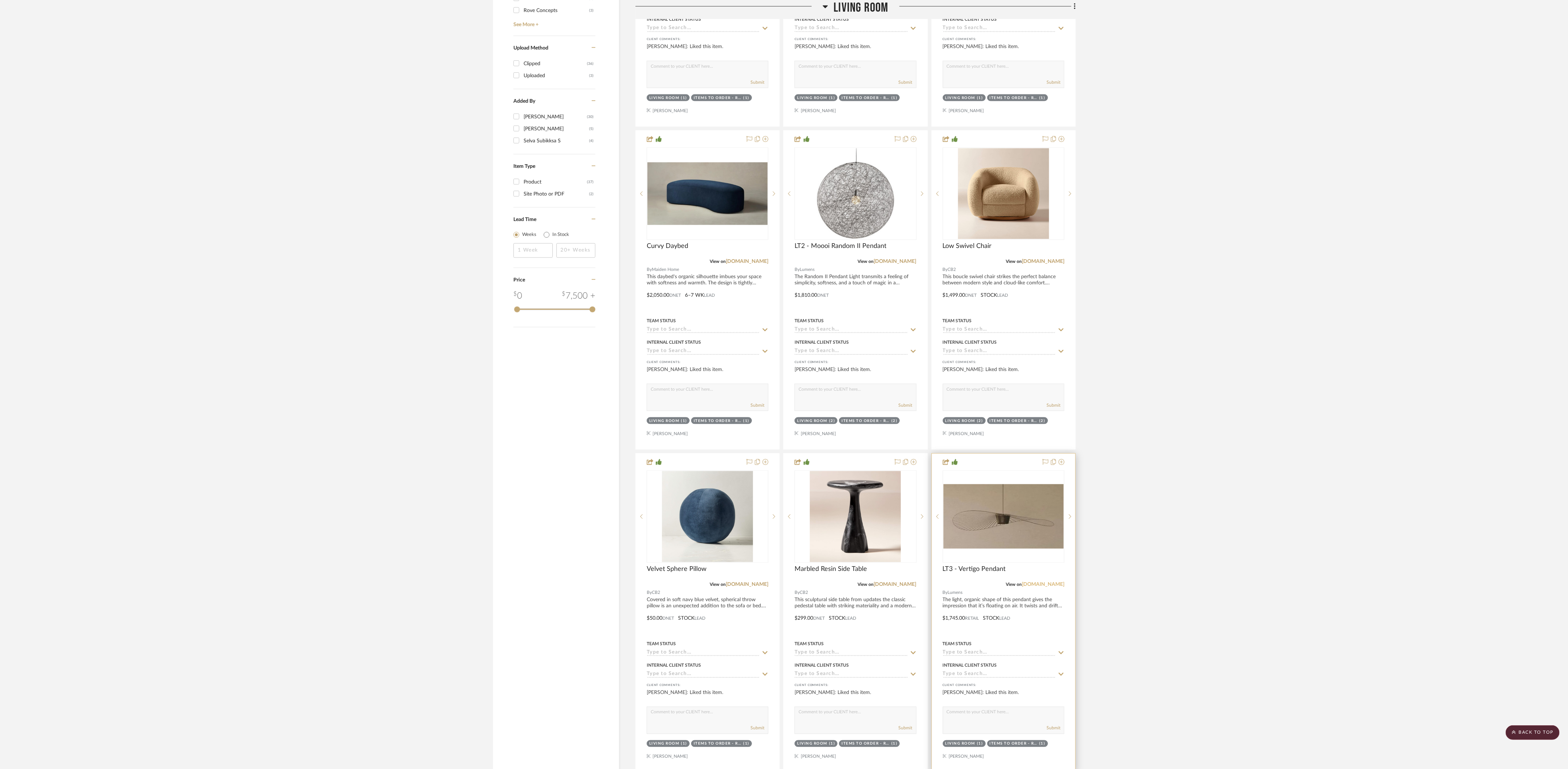
click at [1045, 582] on link "lumens.com" at bounding box center [1043, 585] width 43 height 5
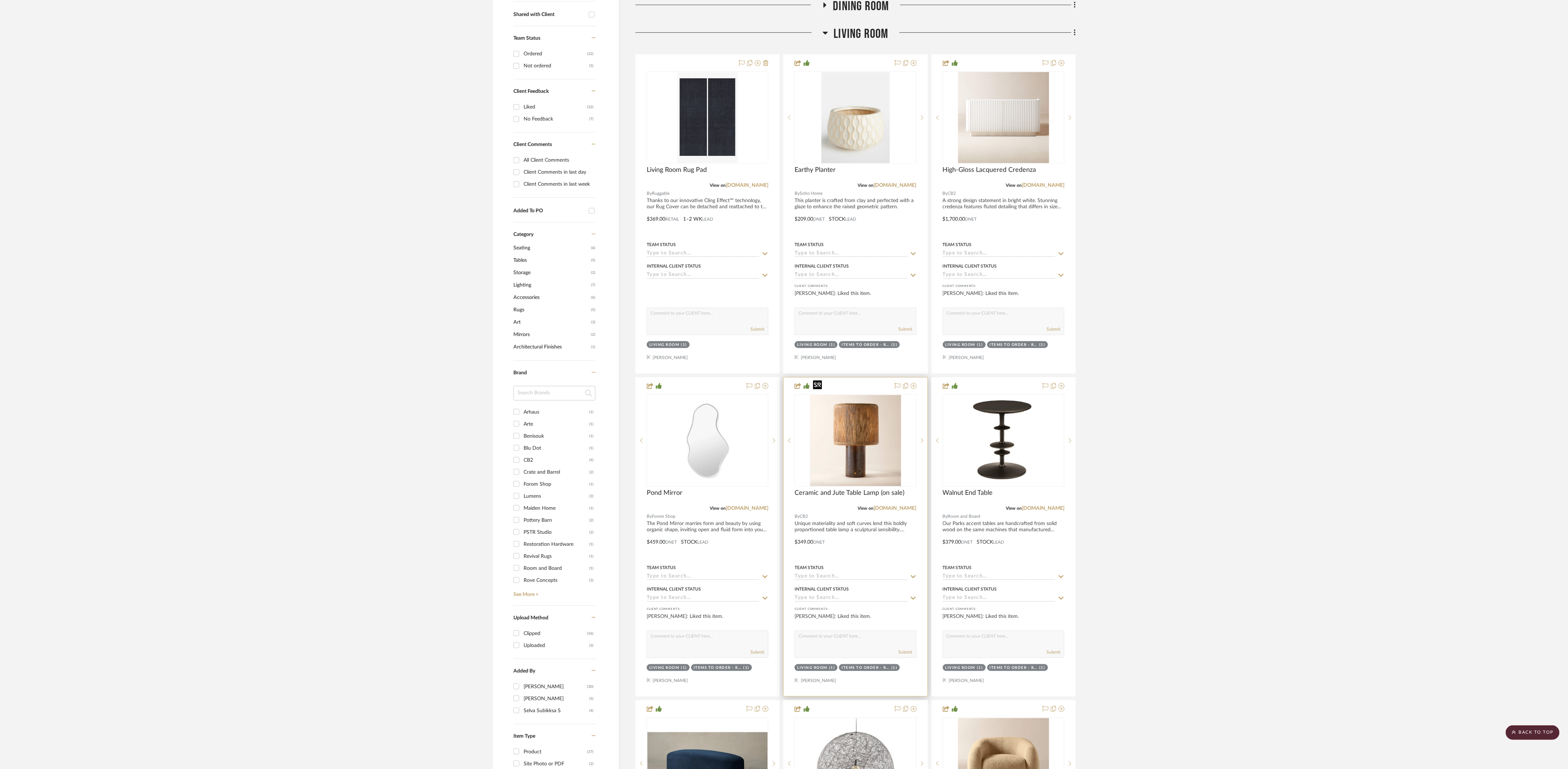
scroll to position [99, 0]
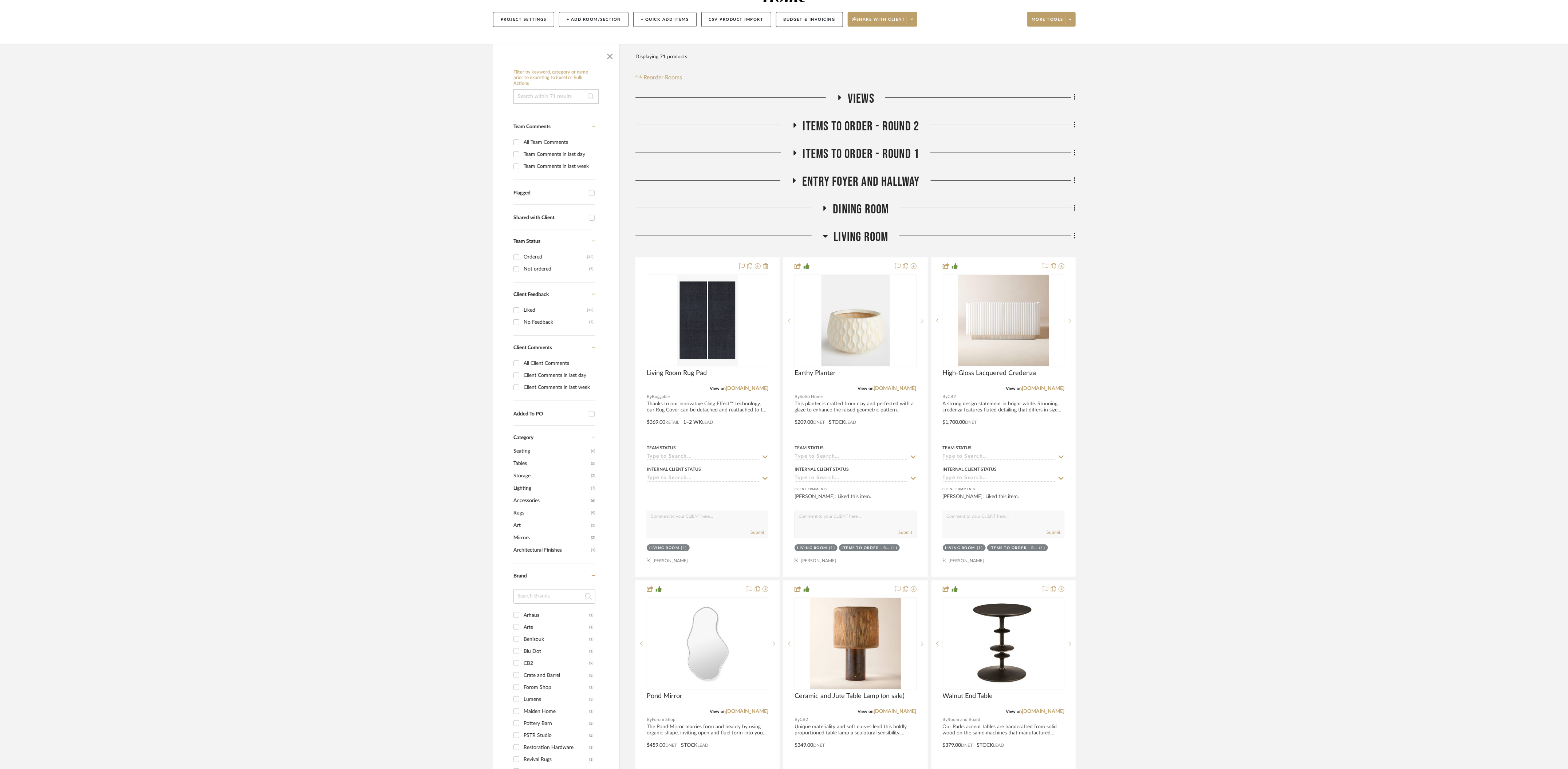
click at [826, 235] on icon at bounding box center [826, 236] width 5 height 3
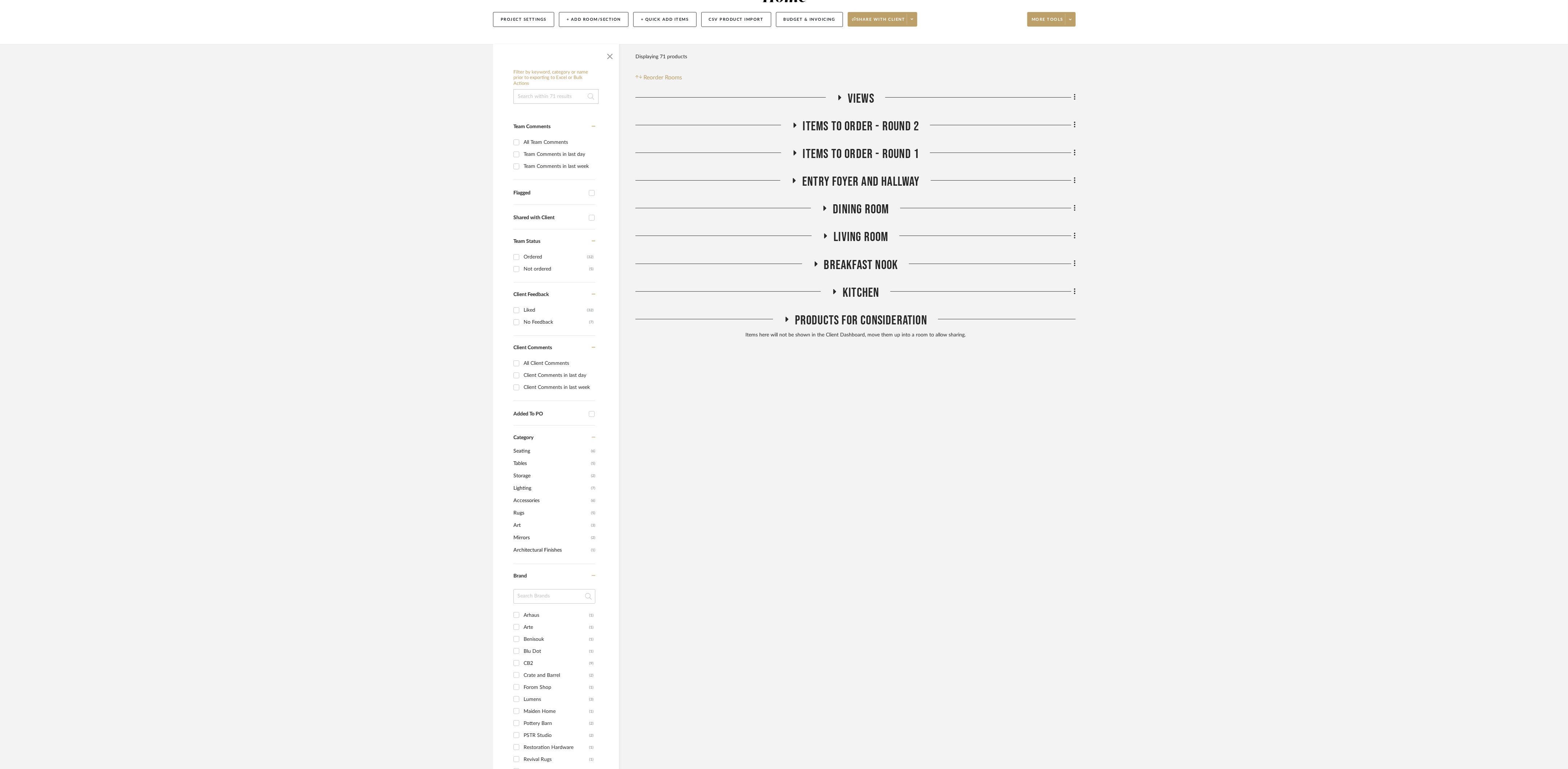
click at [825, 205] on fa-icon at bounding box center [824, 210] width 5 height 10
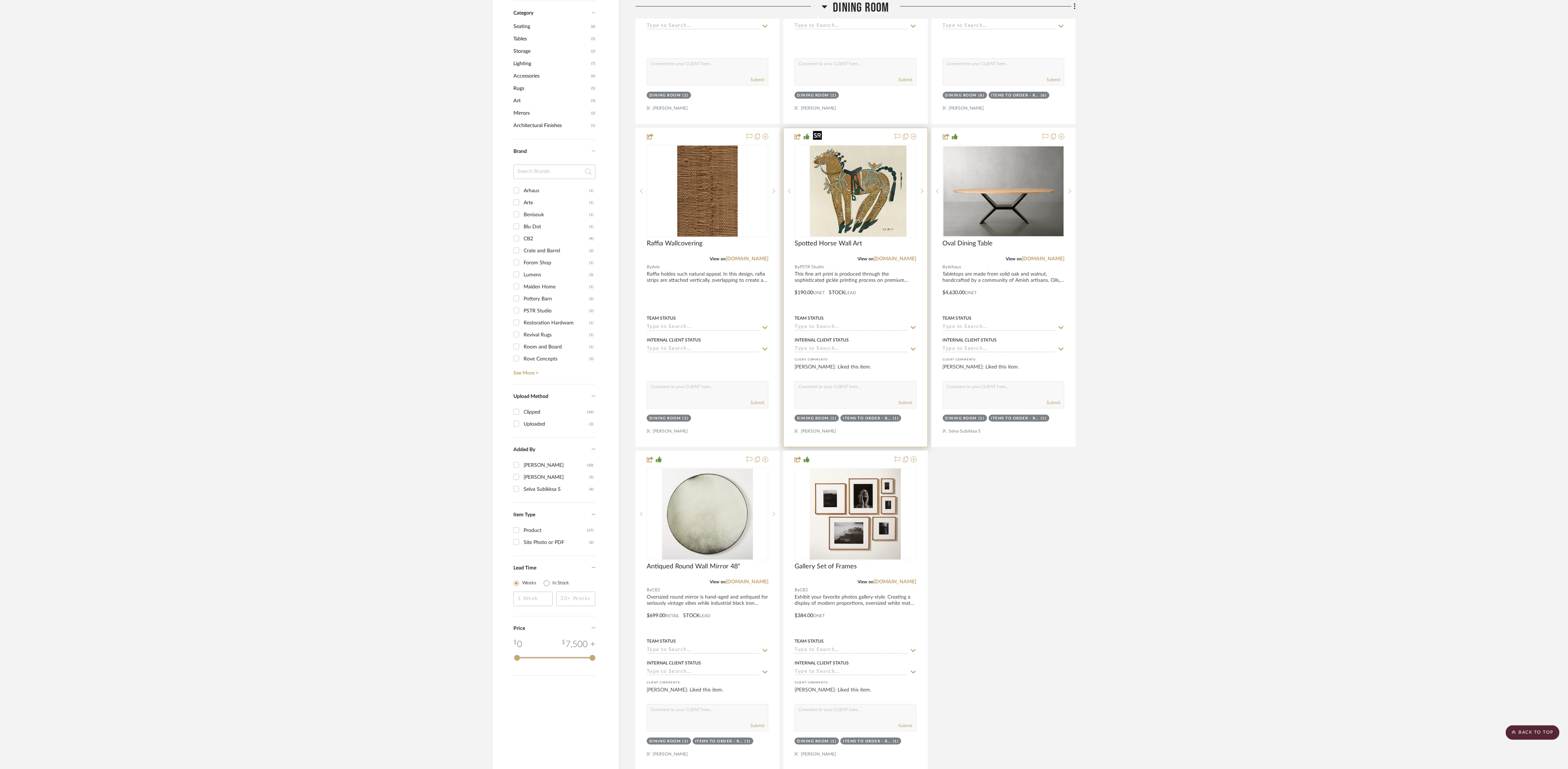
scroll to position [635, 0]
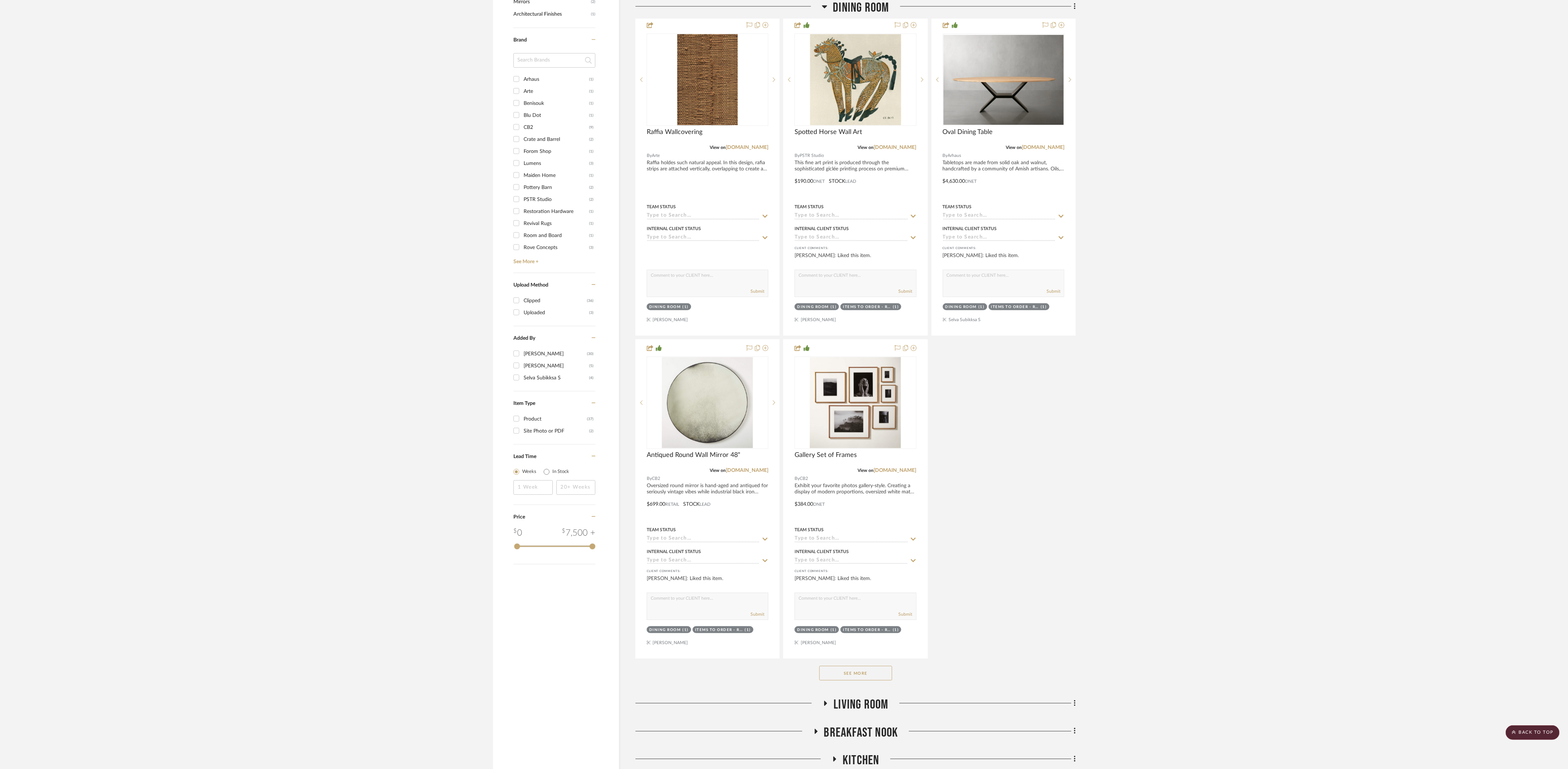
click at [849, 659] on div "See More" at bounding box center [855, 674] width 440 height 29
click at [849, 666] on button "See More" at bounding box center [855, 674] width 73 height 15
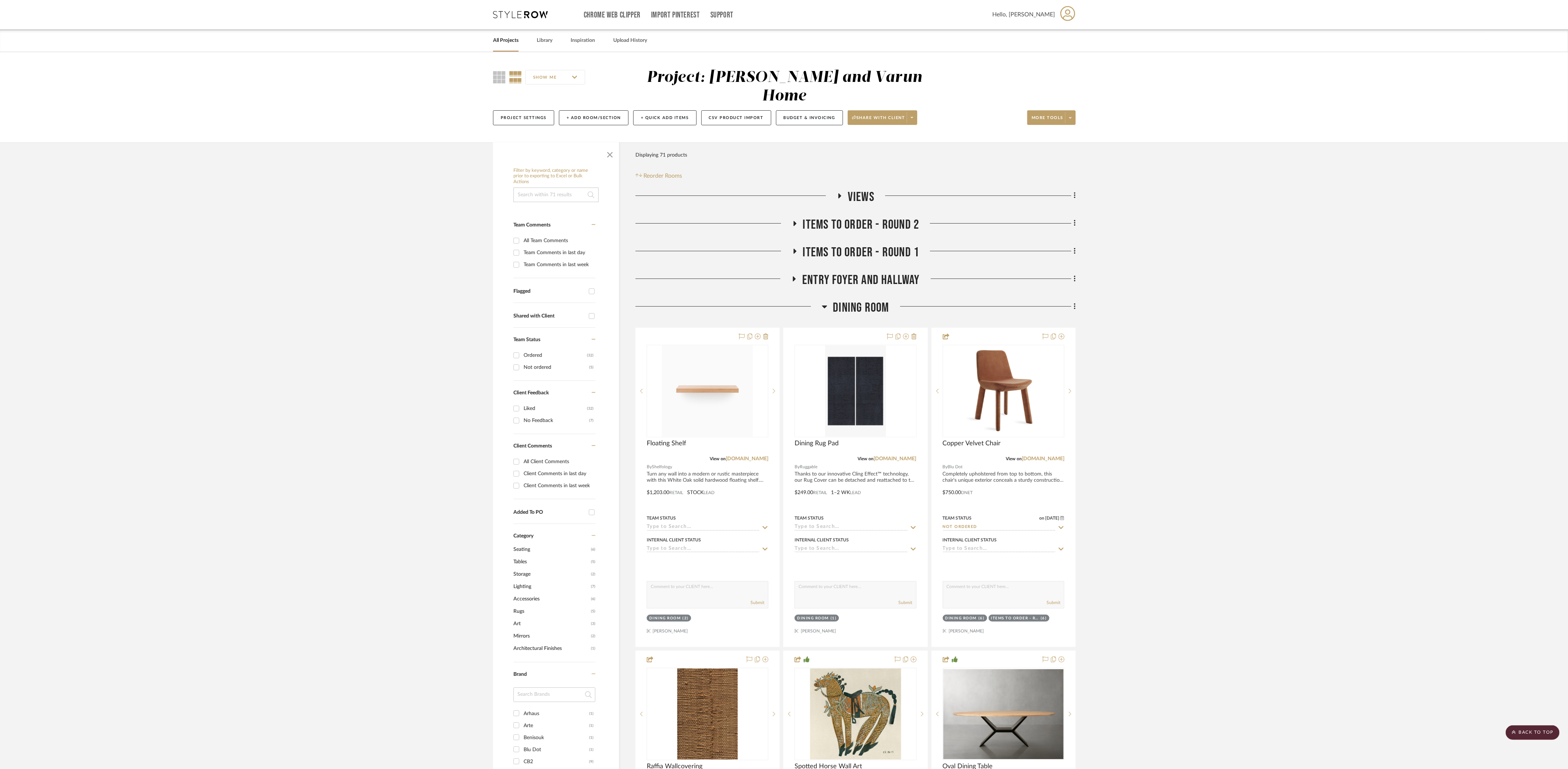
scroll to position [0, 0]
click at [827, 301] on h3 "Dining Room" at bounding box center [855, 308] width 67 height 16
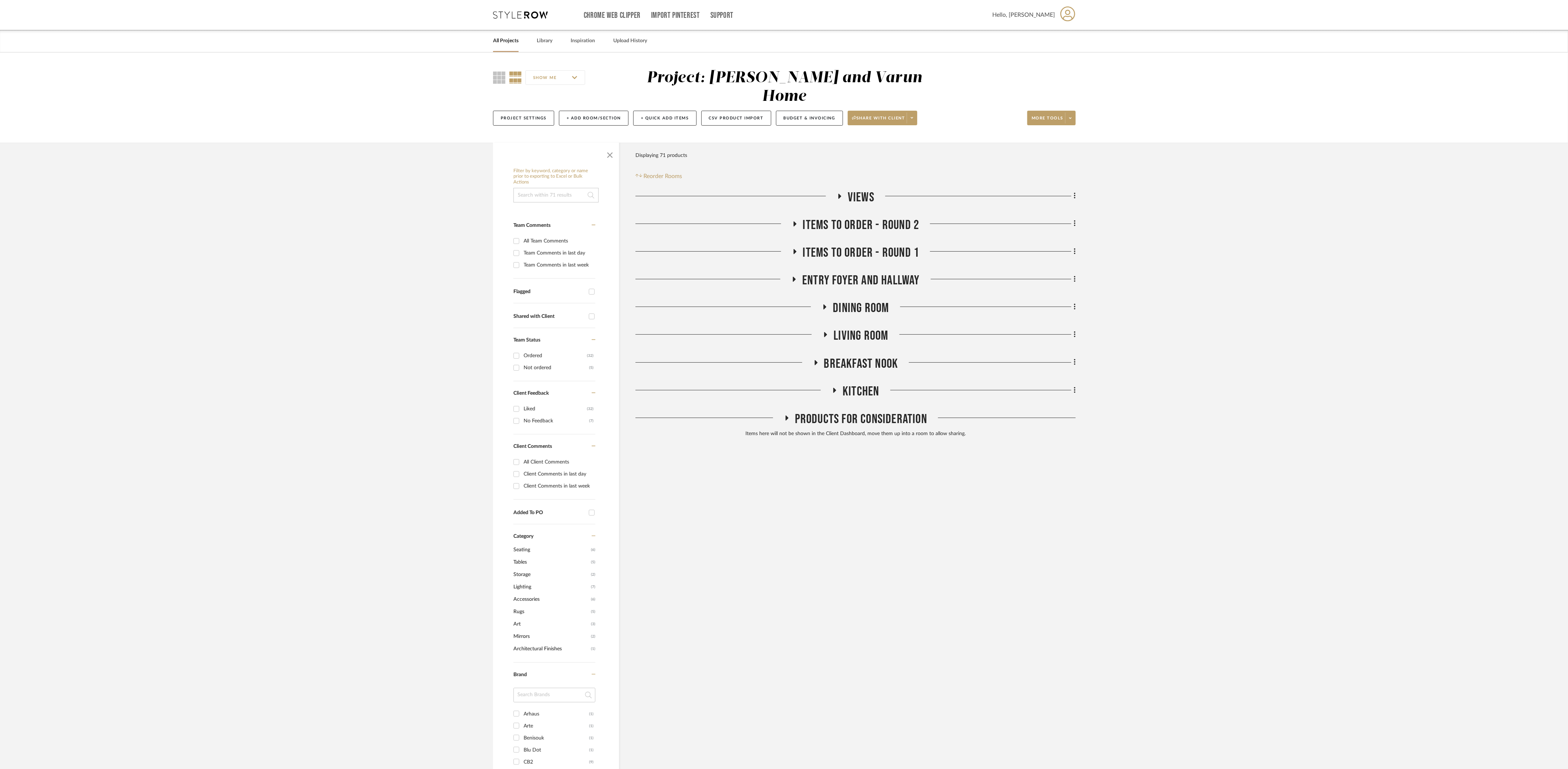
click at [843, 190] on h3 "Views" at bounding box center [855, 198] width 37 height 16
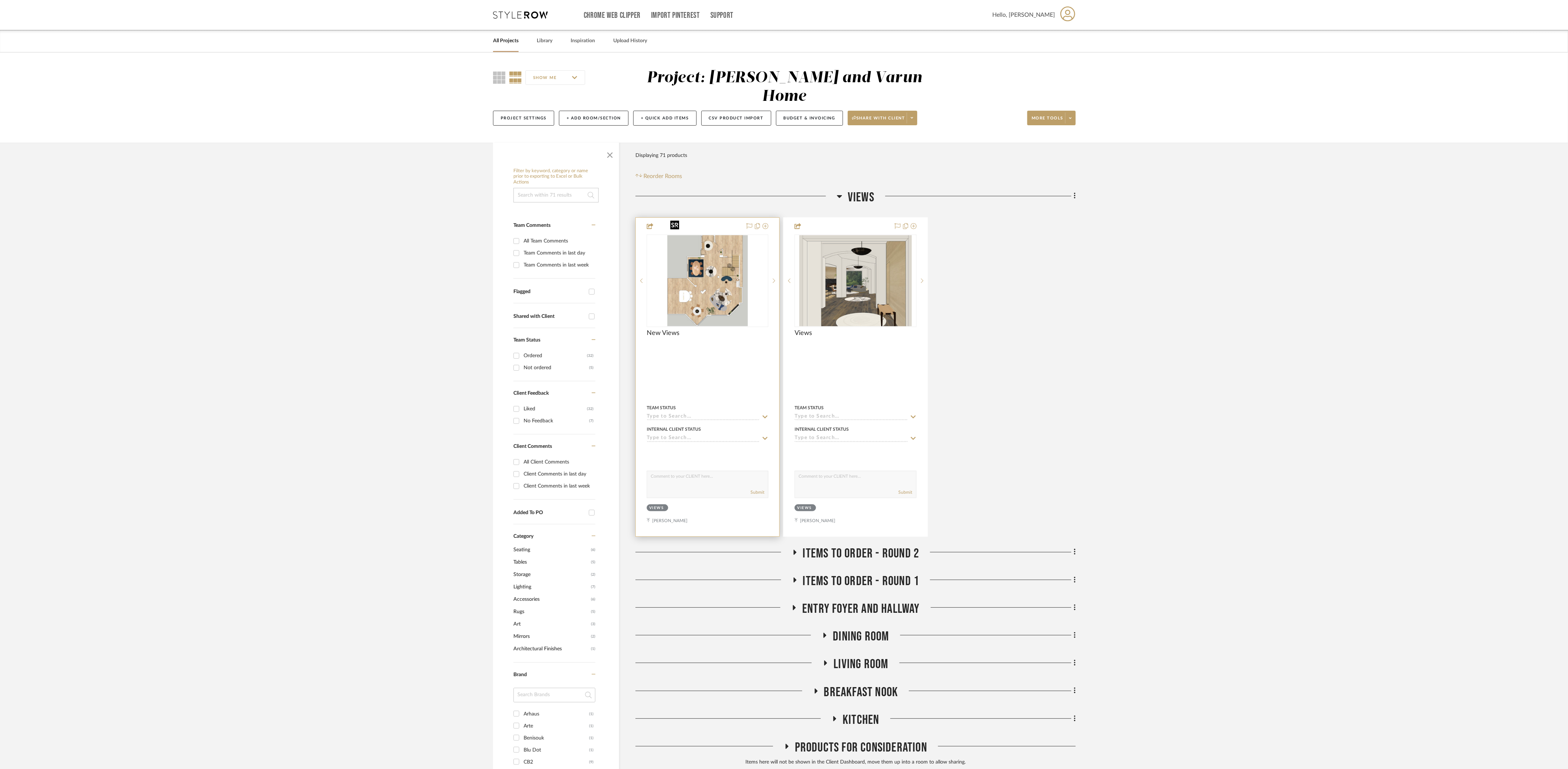
click at [0, 0] on img at bounding box center [0, 0] width 0 height 0
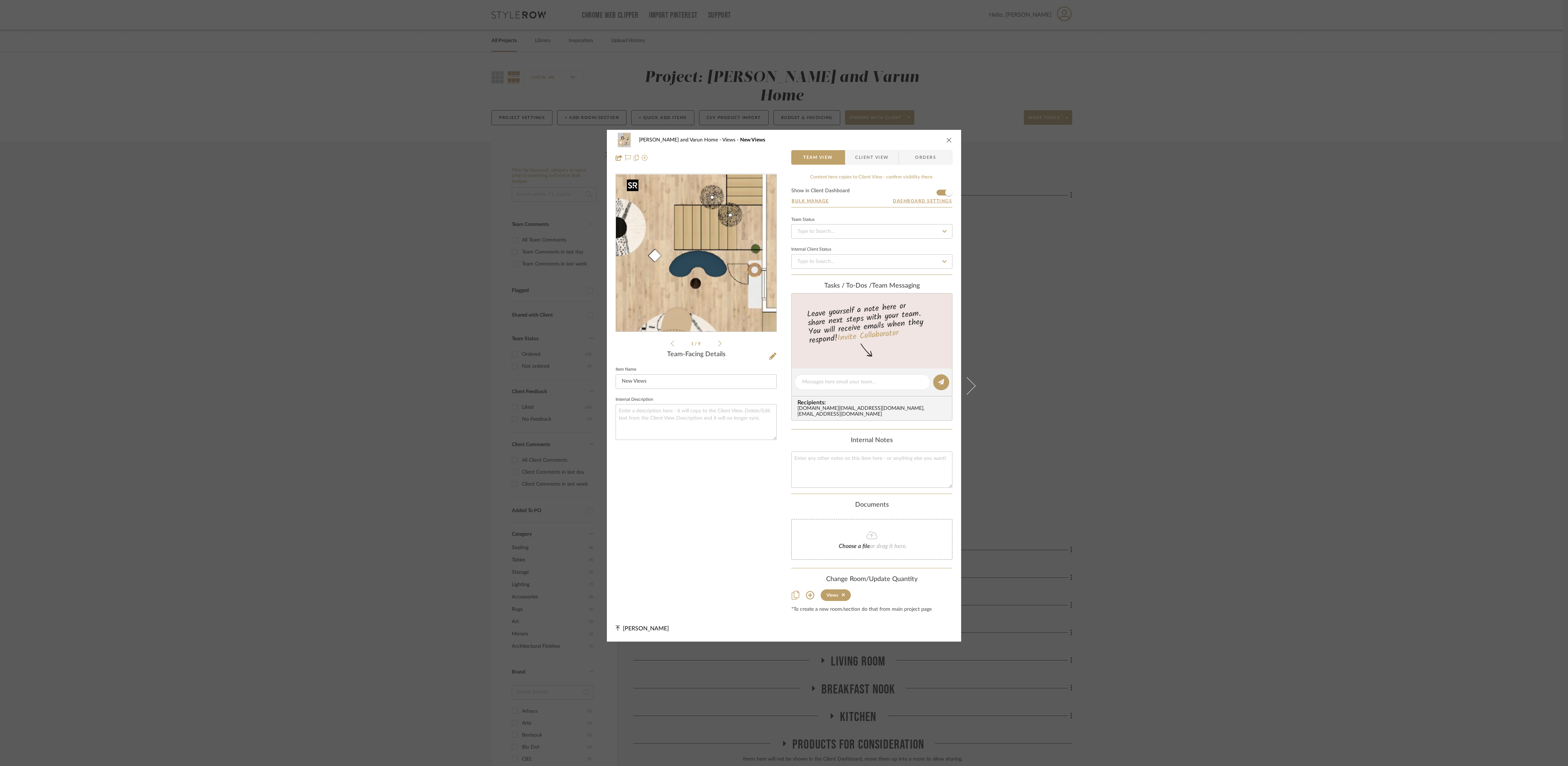
click at [726, 248] on img "0" at bounding box center [696, 253] width 140 height 158
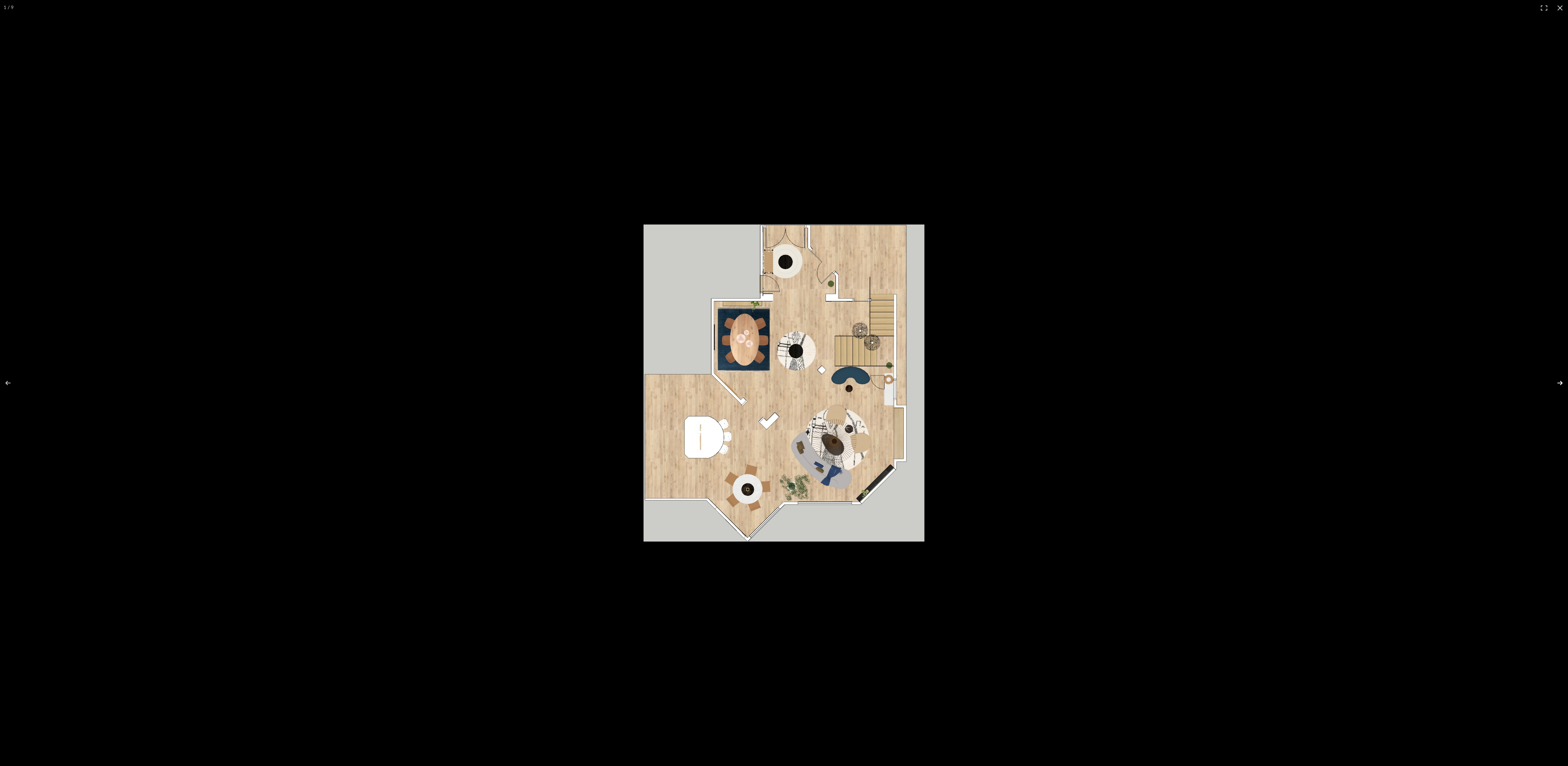
click at [1558, 383] on button at bounding box center [1555, 383] width 26 height 37
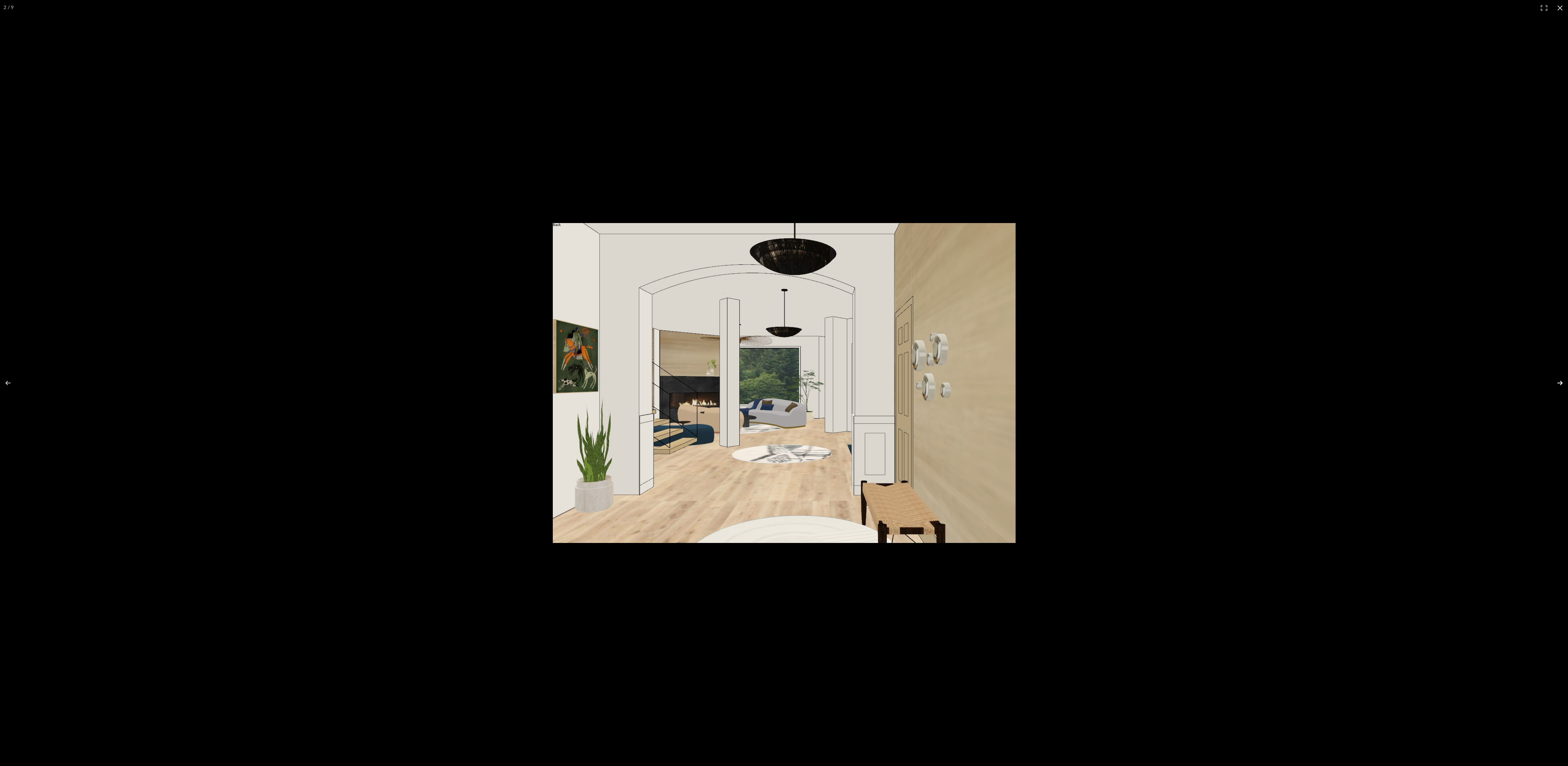
click at [1558, 383] on button at bounding box center [1555, 383] width 26 height 37
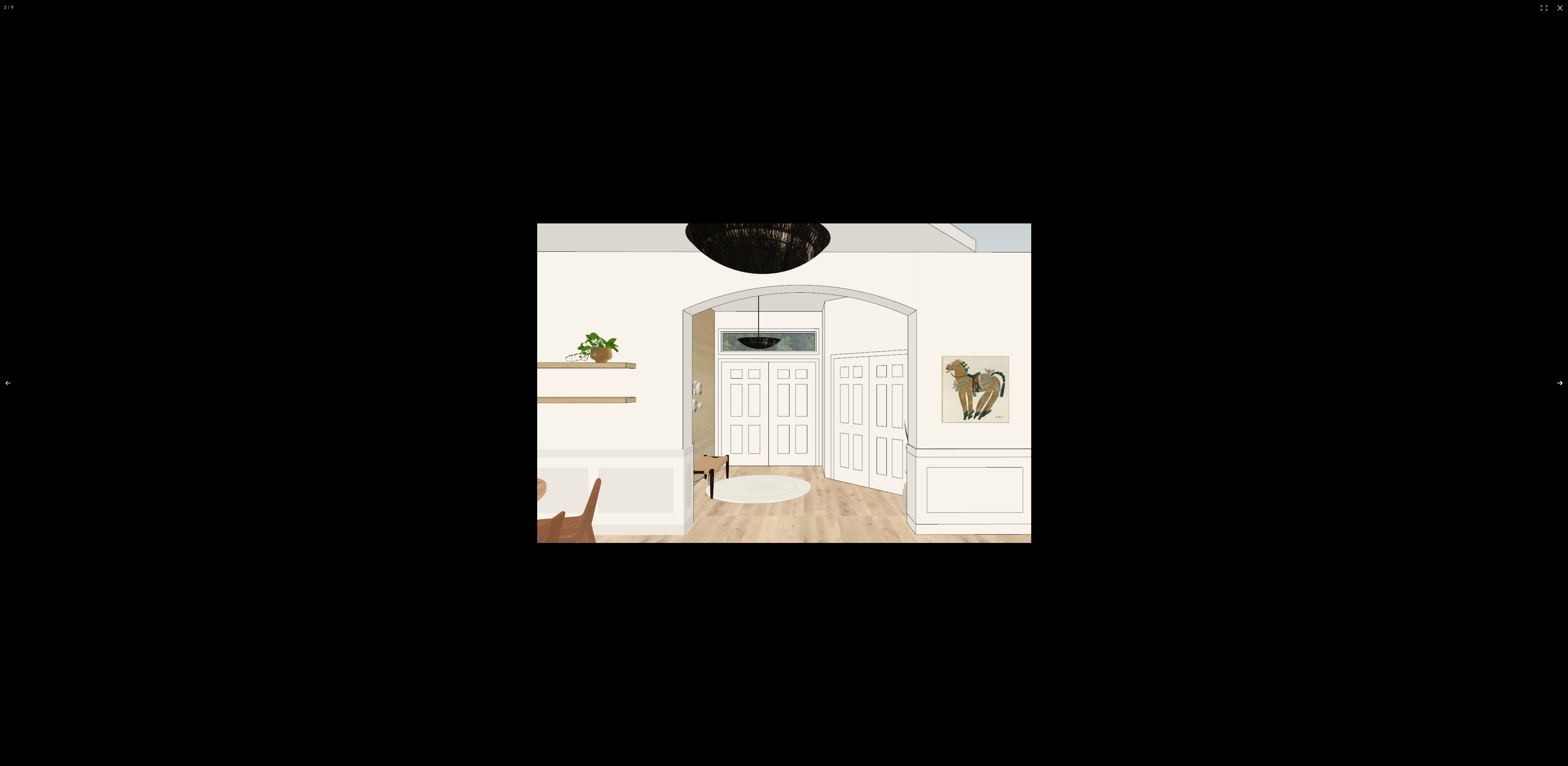
click at [1558, 383] on button at bounding box center [1555, 383] width 26 height 37
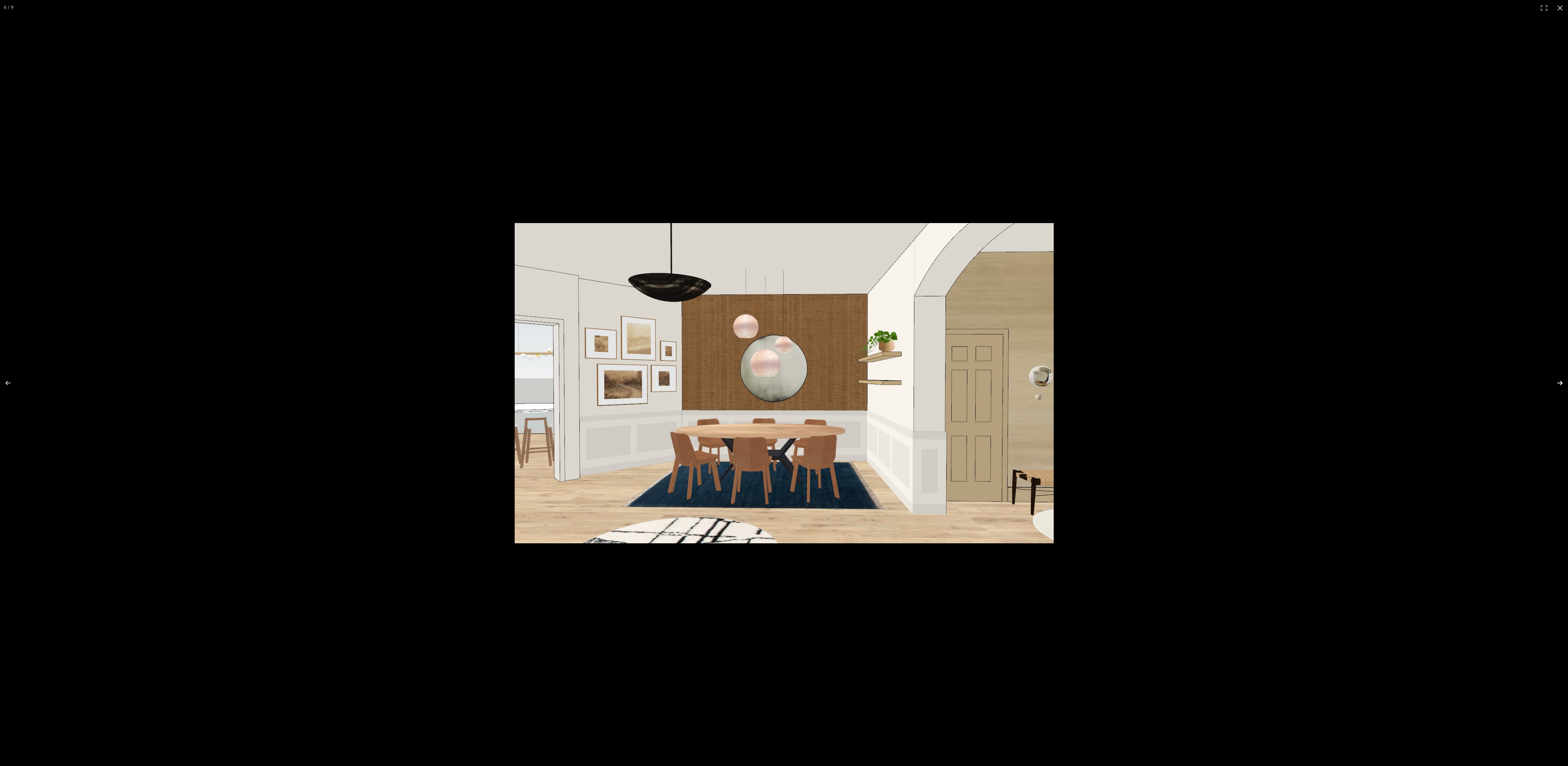
click at [1558, 383] on button at bounding box center [1555, 383] width 26 height 37
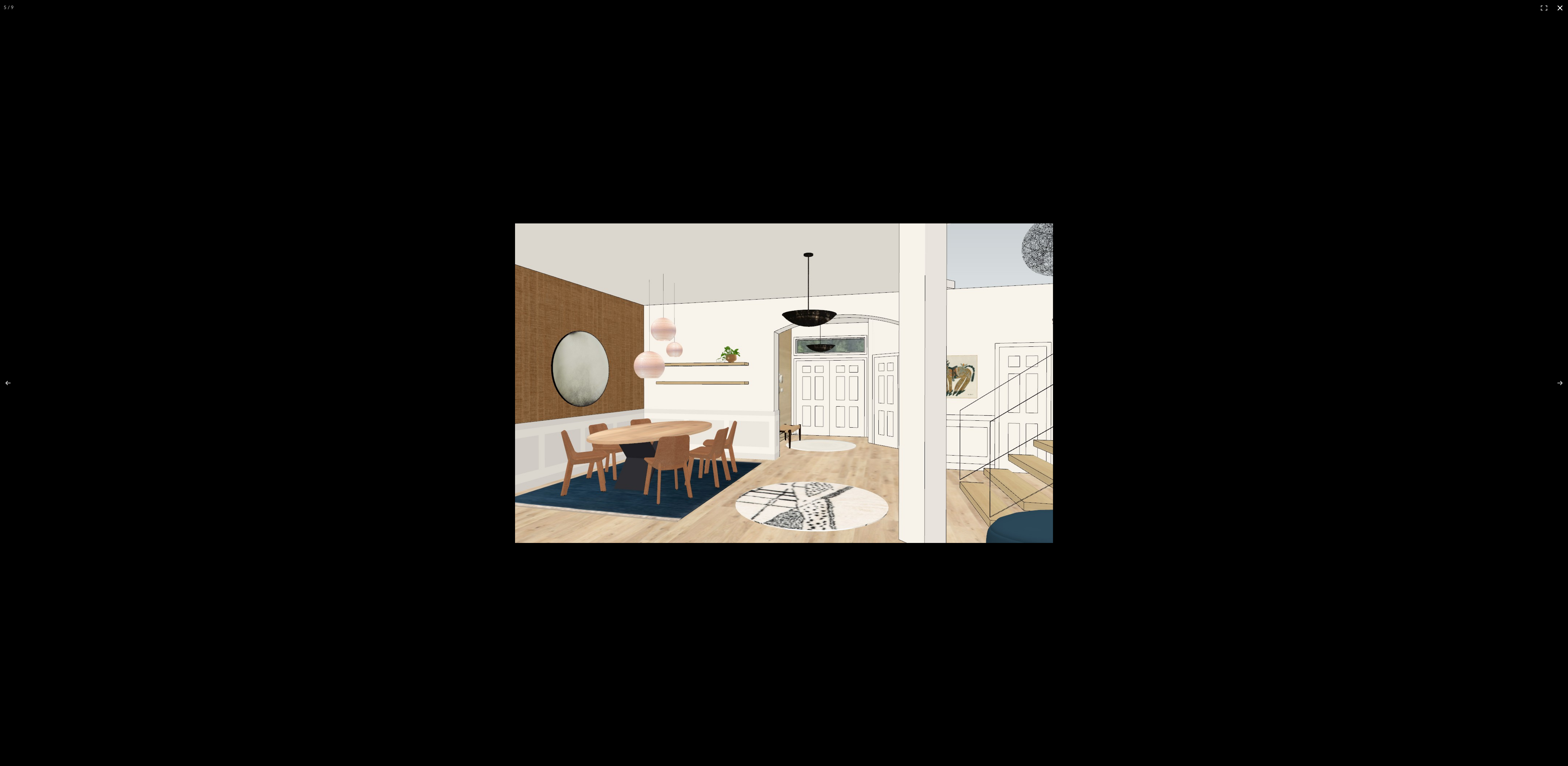
click at [1294, 246] on div at bounding box center [784, 383] width 1568 height 766
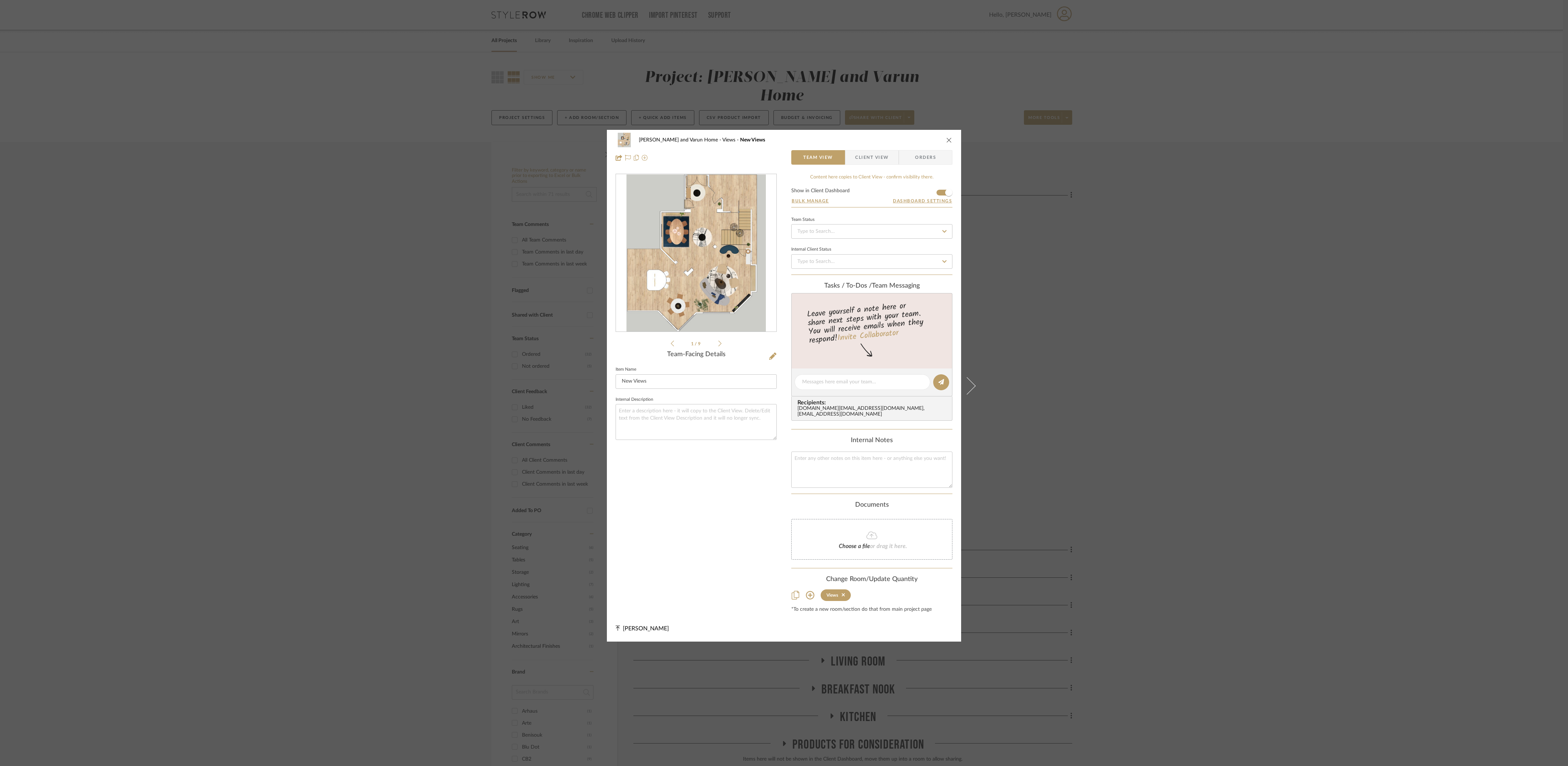
drag, startPoint x: 1331, startPoint y: 147, endPoint x: 1316, endPoint y: 117, distance: 33.5
click at [1331, 148] on div "Shalini and Varun Home Views New Views Team View Client View Orders 1 / 9 Team-…" at bounding box center [784, 383] width 1568 height 766
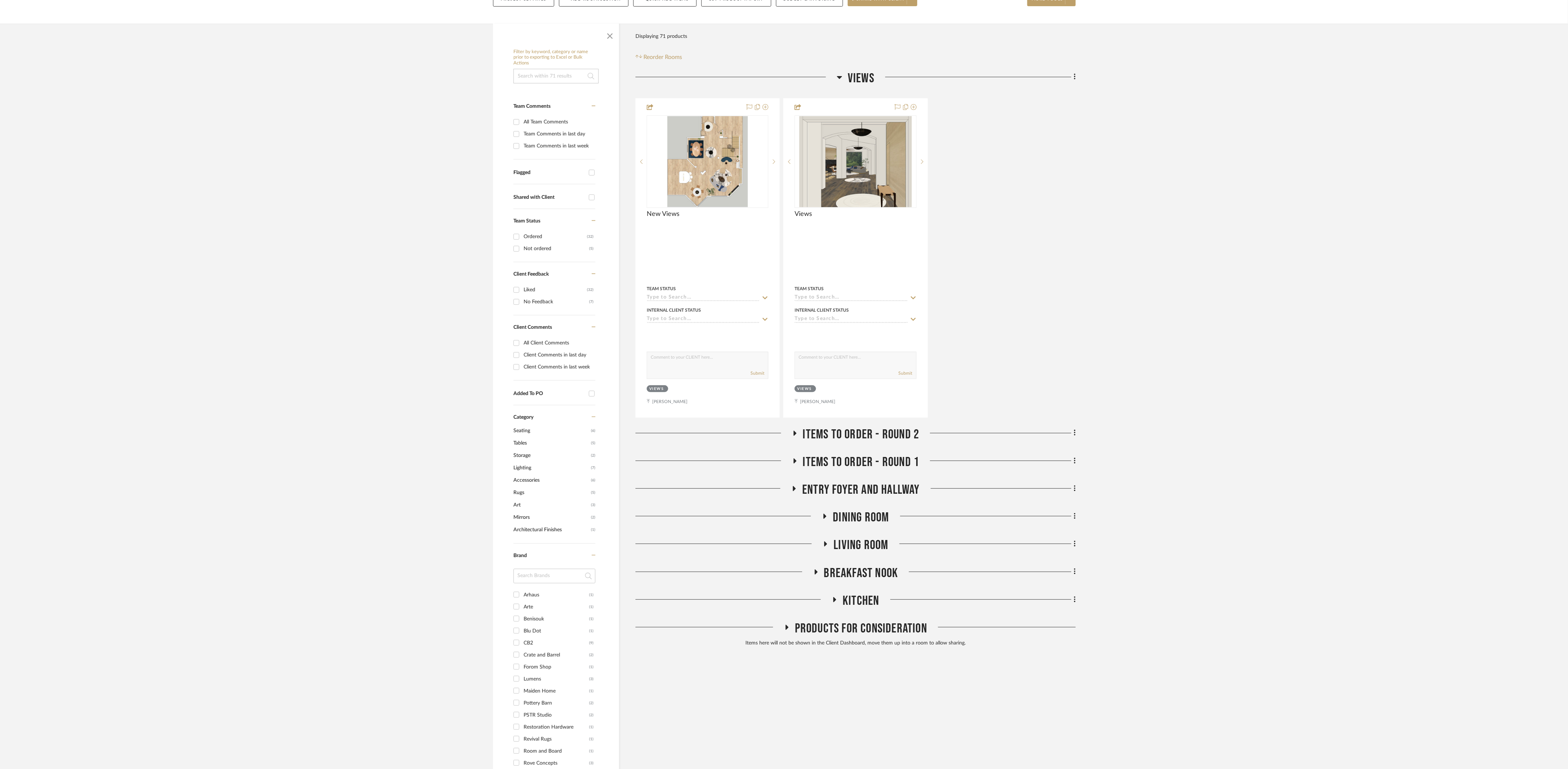
scroll to position [396, 0]
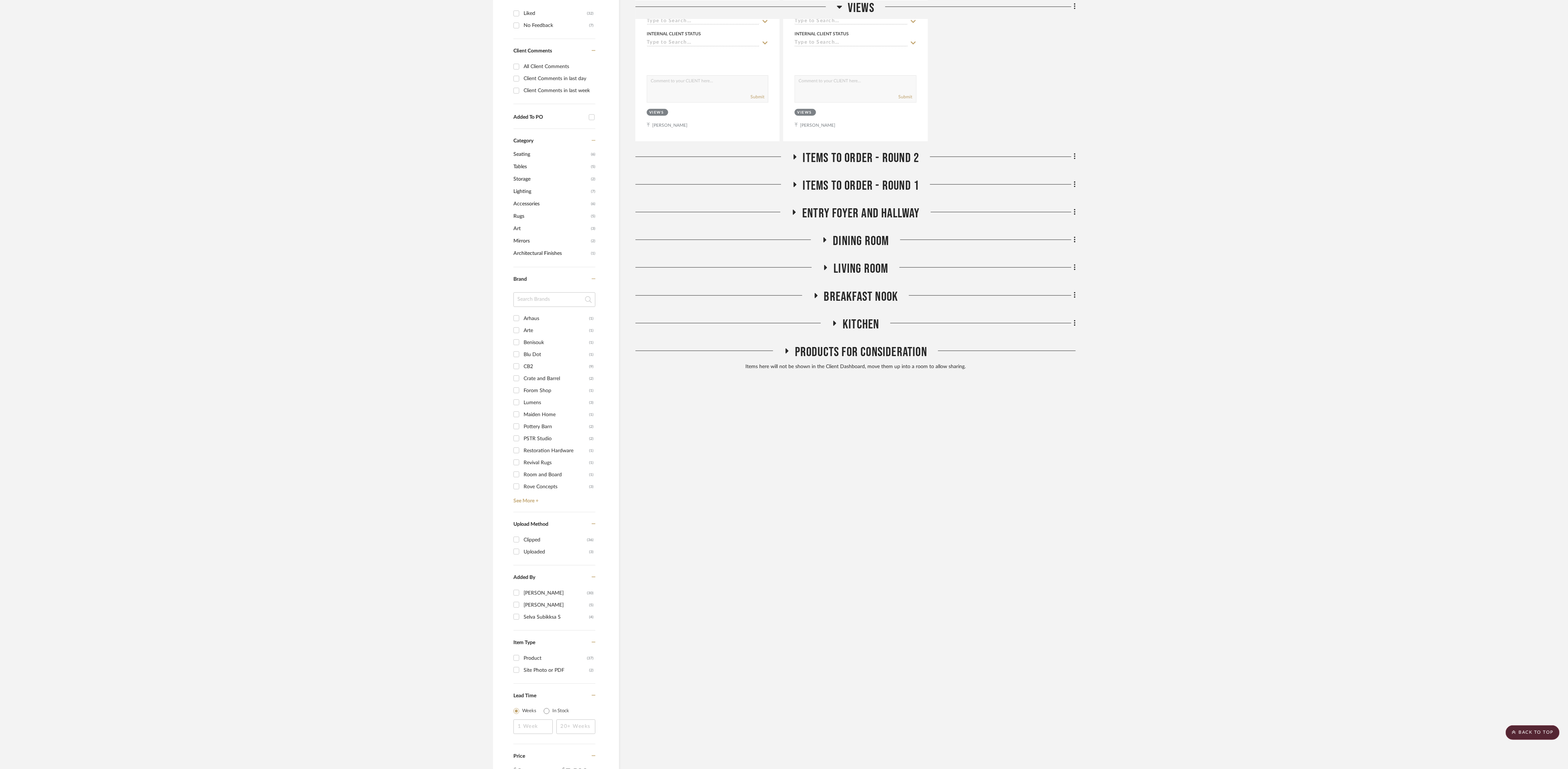
click at [826, 238] on icon at bounding box center [824, 240] width 9 height 5
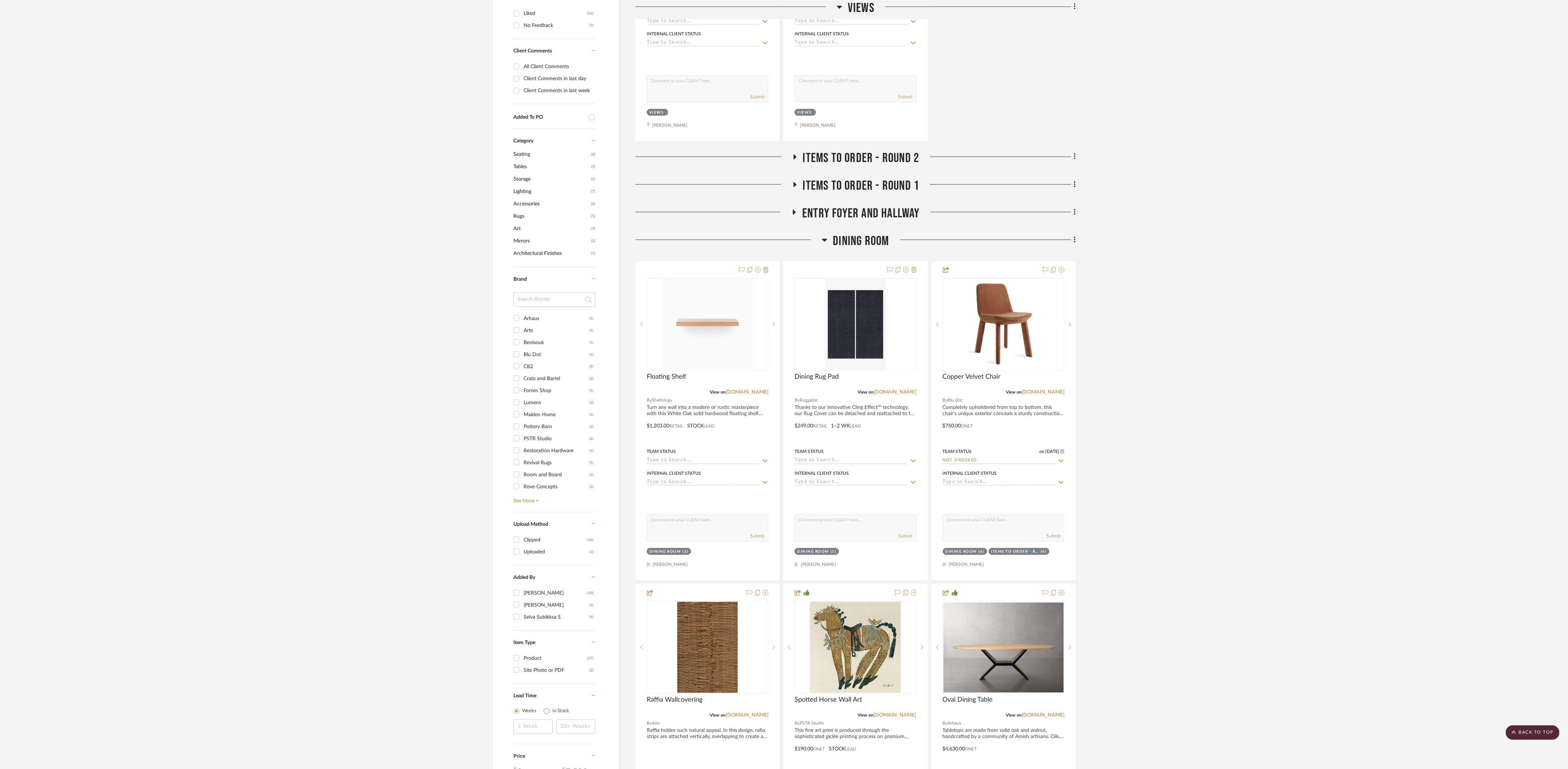
click at [826, 236] on icon at bounding box center [824, 240] width 5 height 9
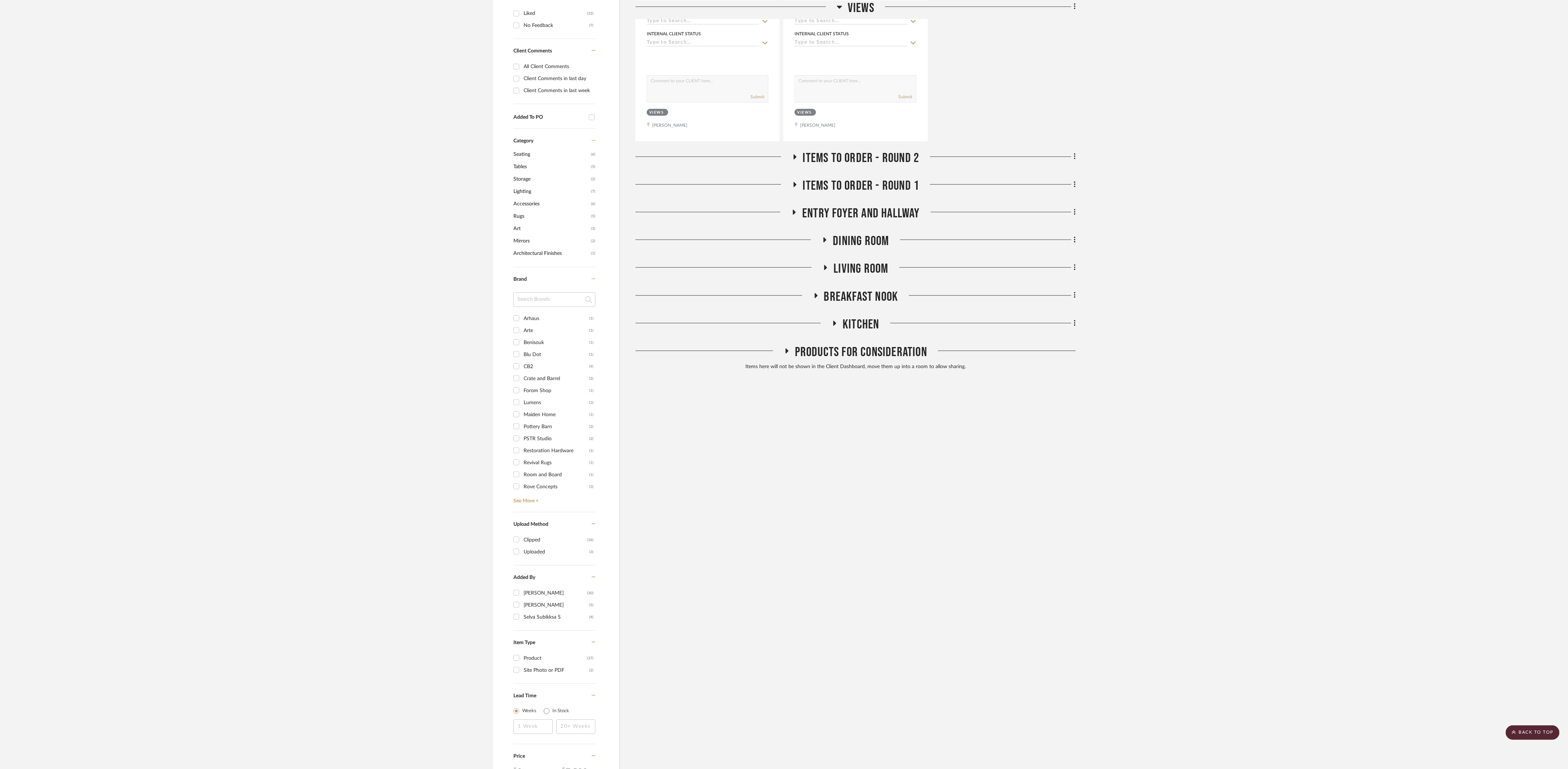
click at [791, 210] on icon at bounding box center [794, 212] width 9 height 5
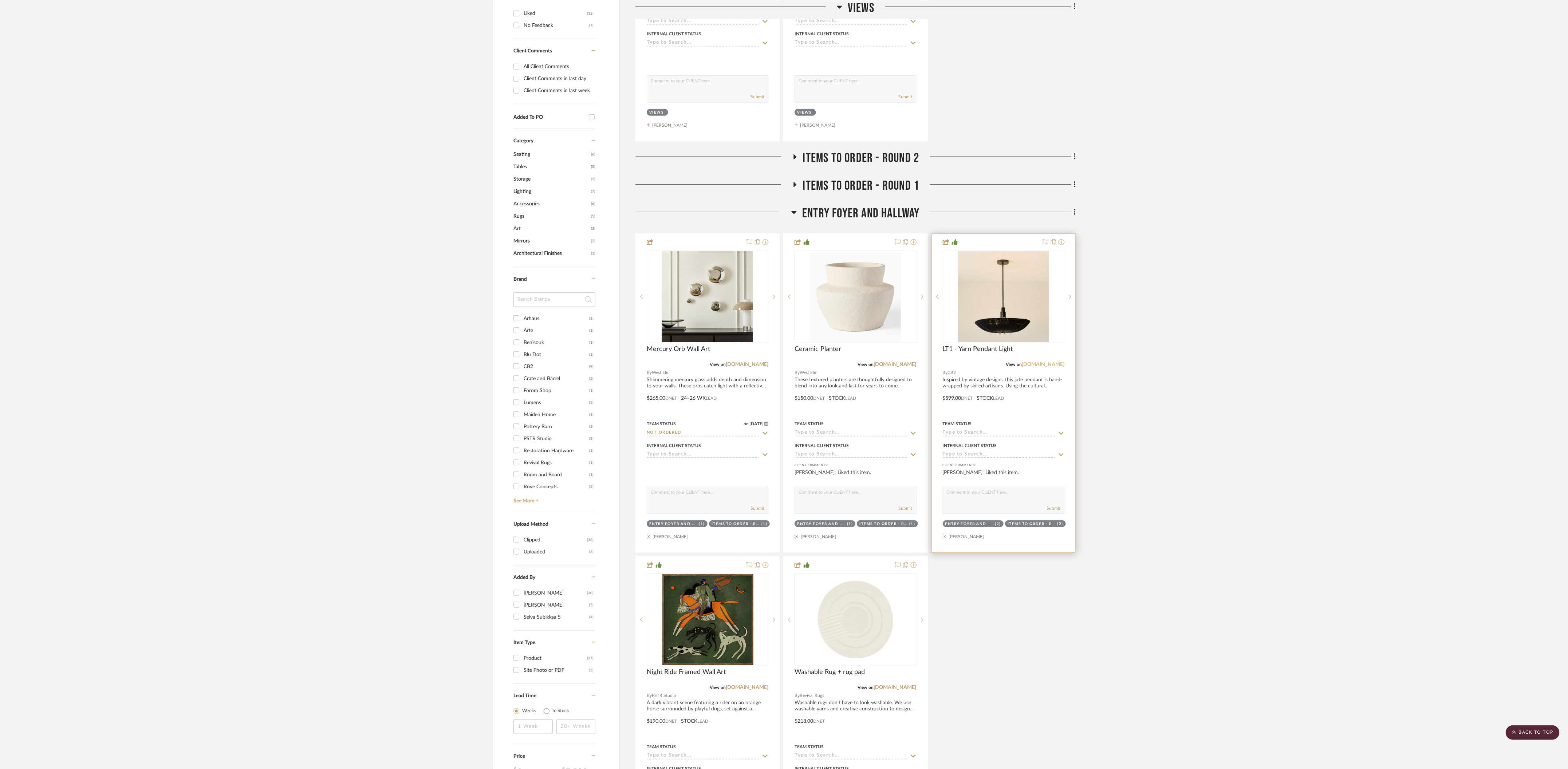
click at [1056, 362] on link "cb2.com" at bounding box center [1043, 365] width 43 height 5
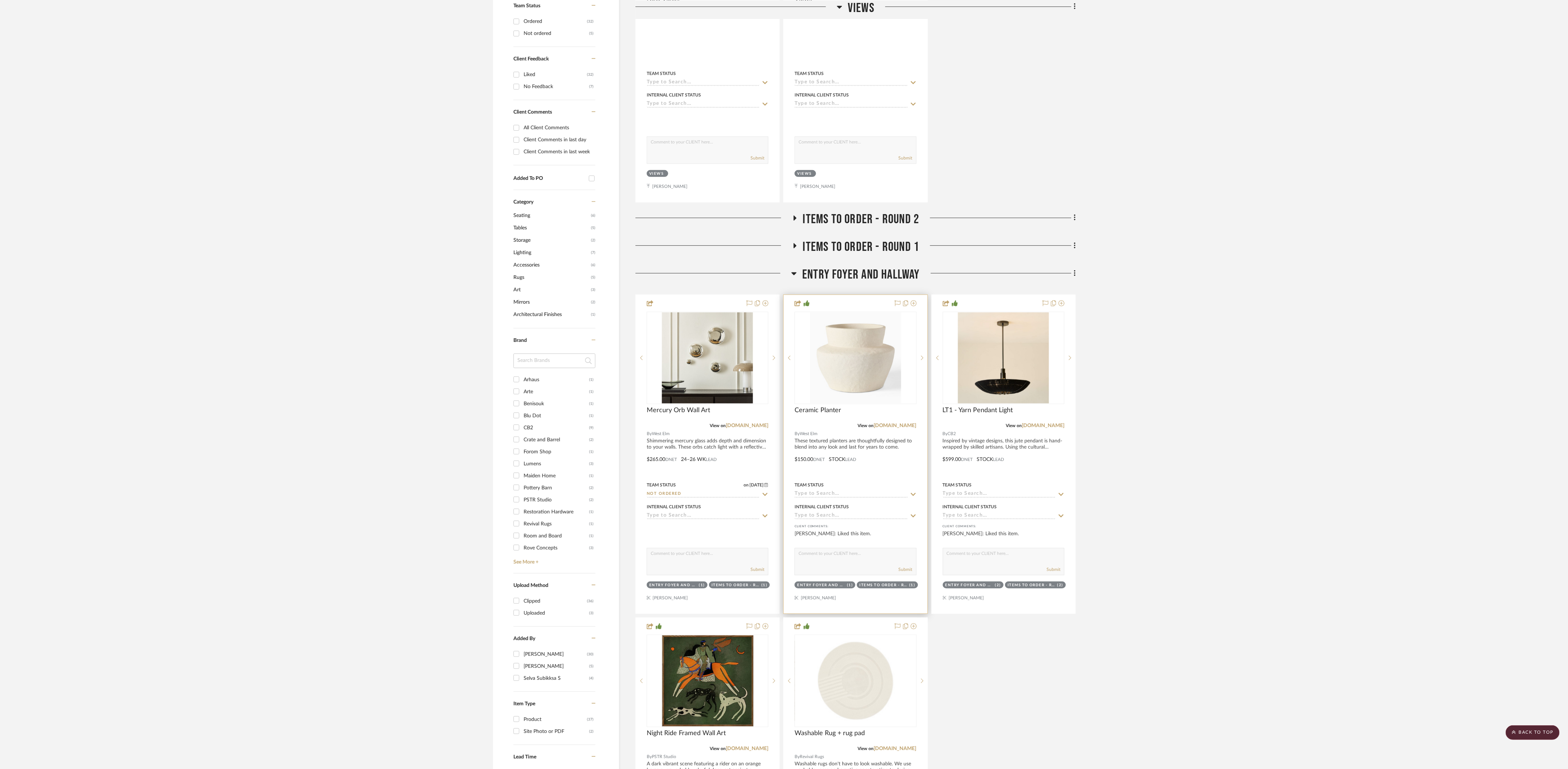
scroll to position [326, 0]
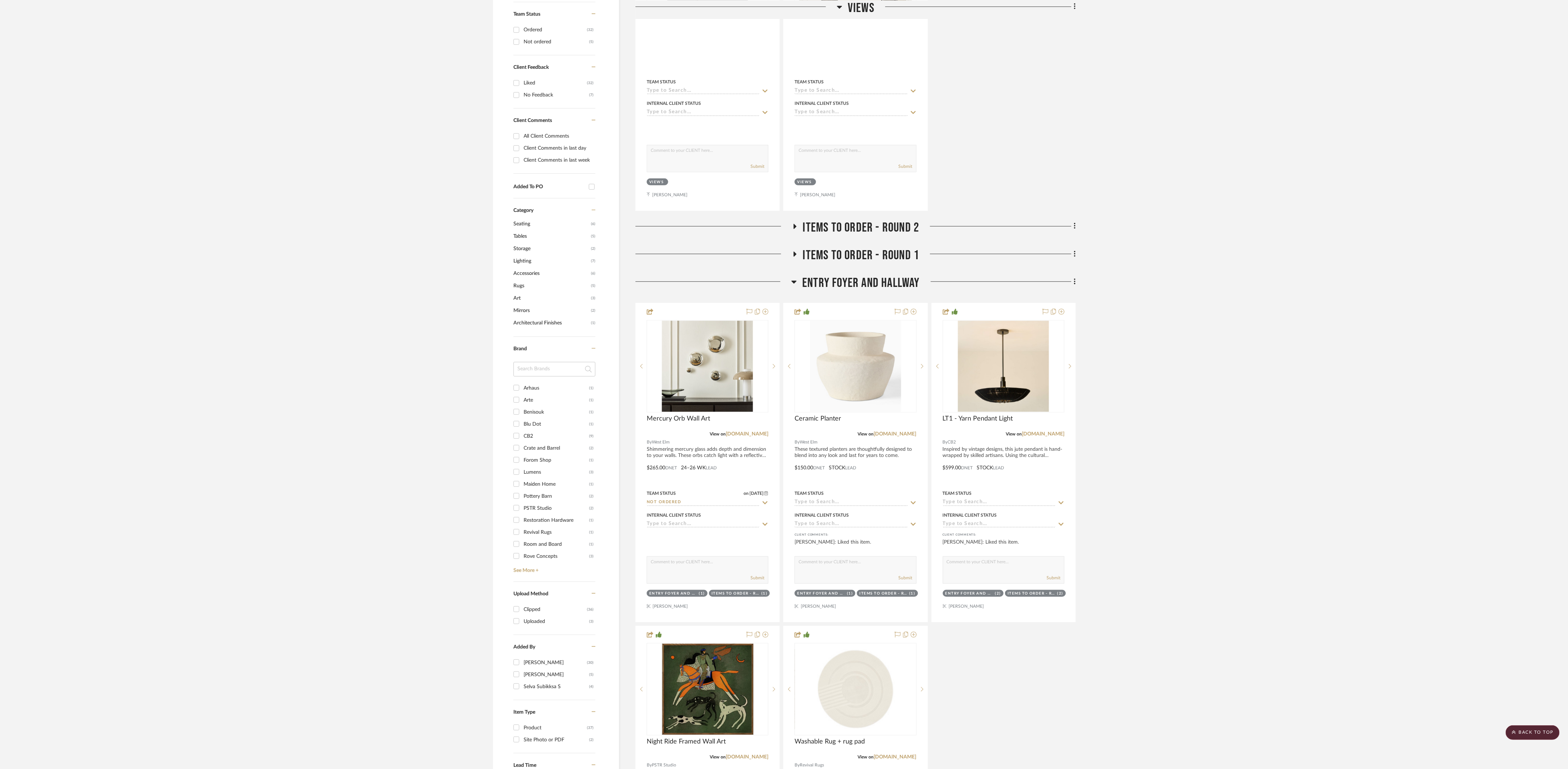
click at [793, 281] on icon at bounding box center [794, 282] width 5 height 3
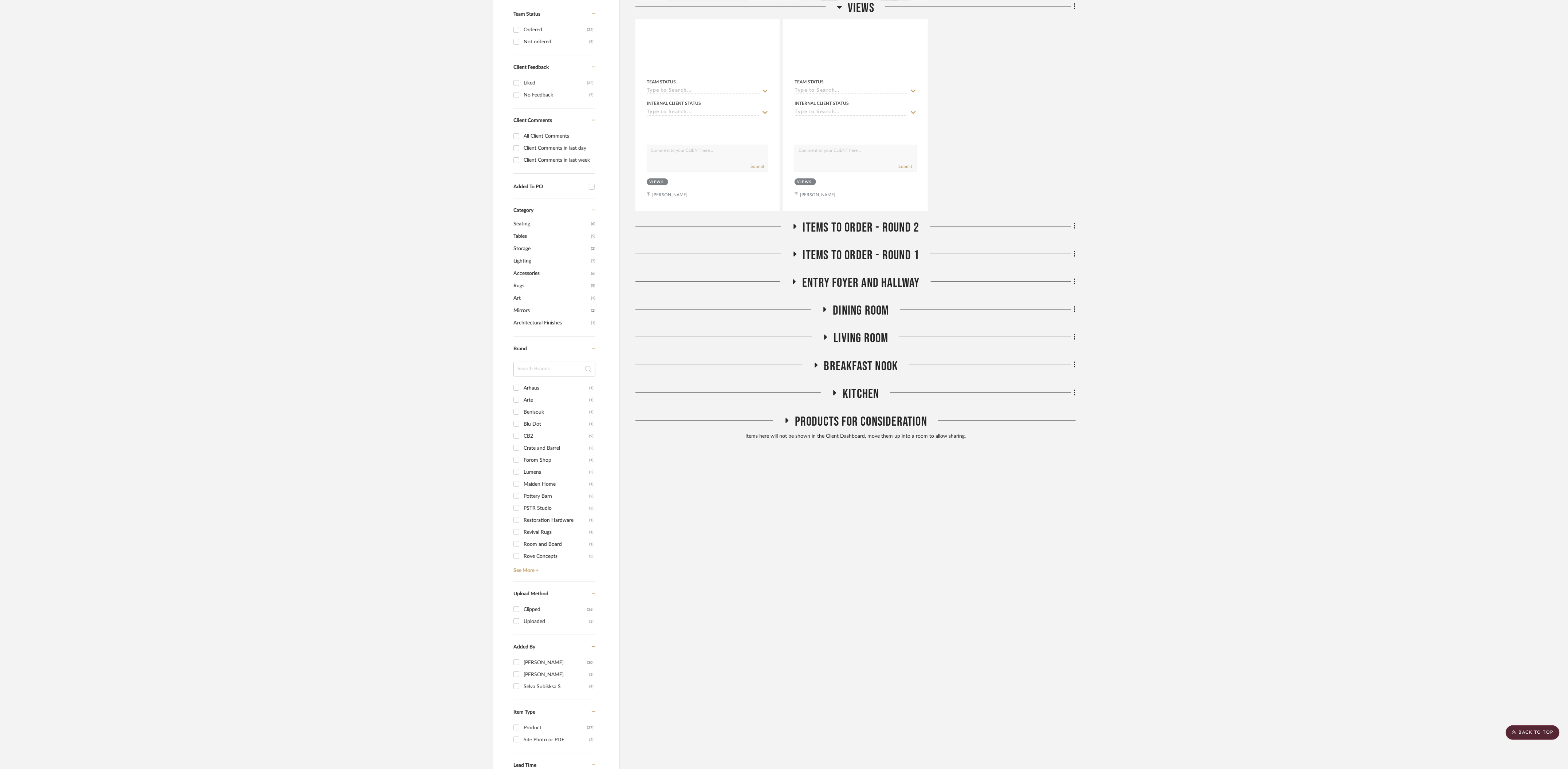
click at [796, 252] on icon at bounding box center [794, 254] width 3 height 5
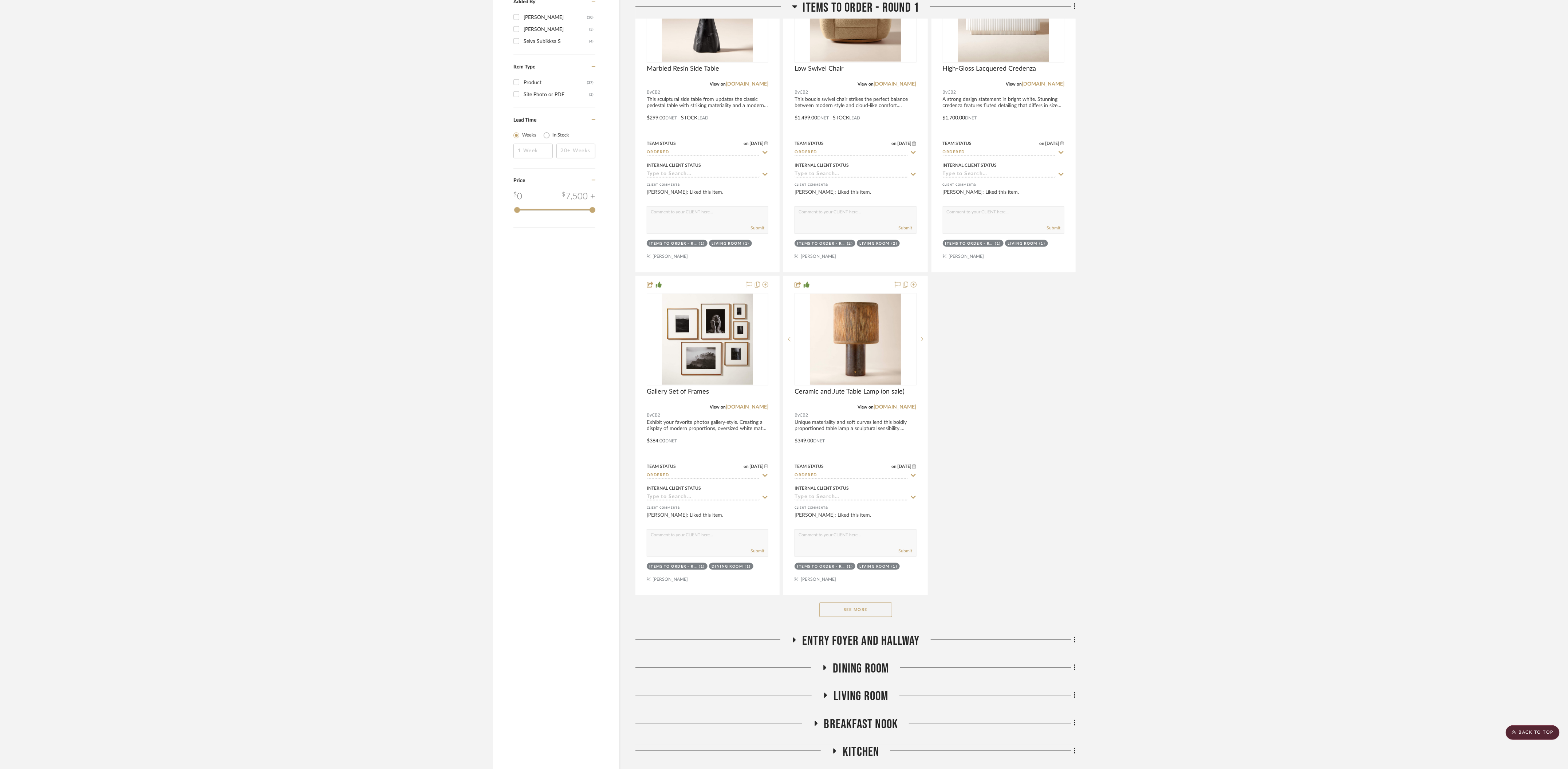
scroll to position [1020, 0]
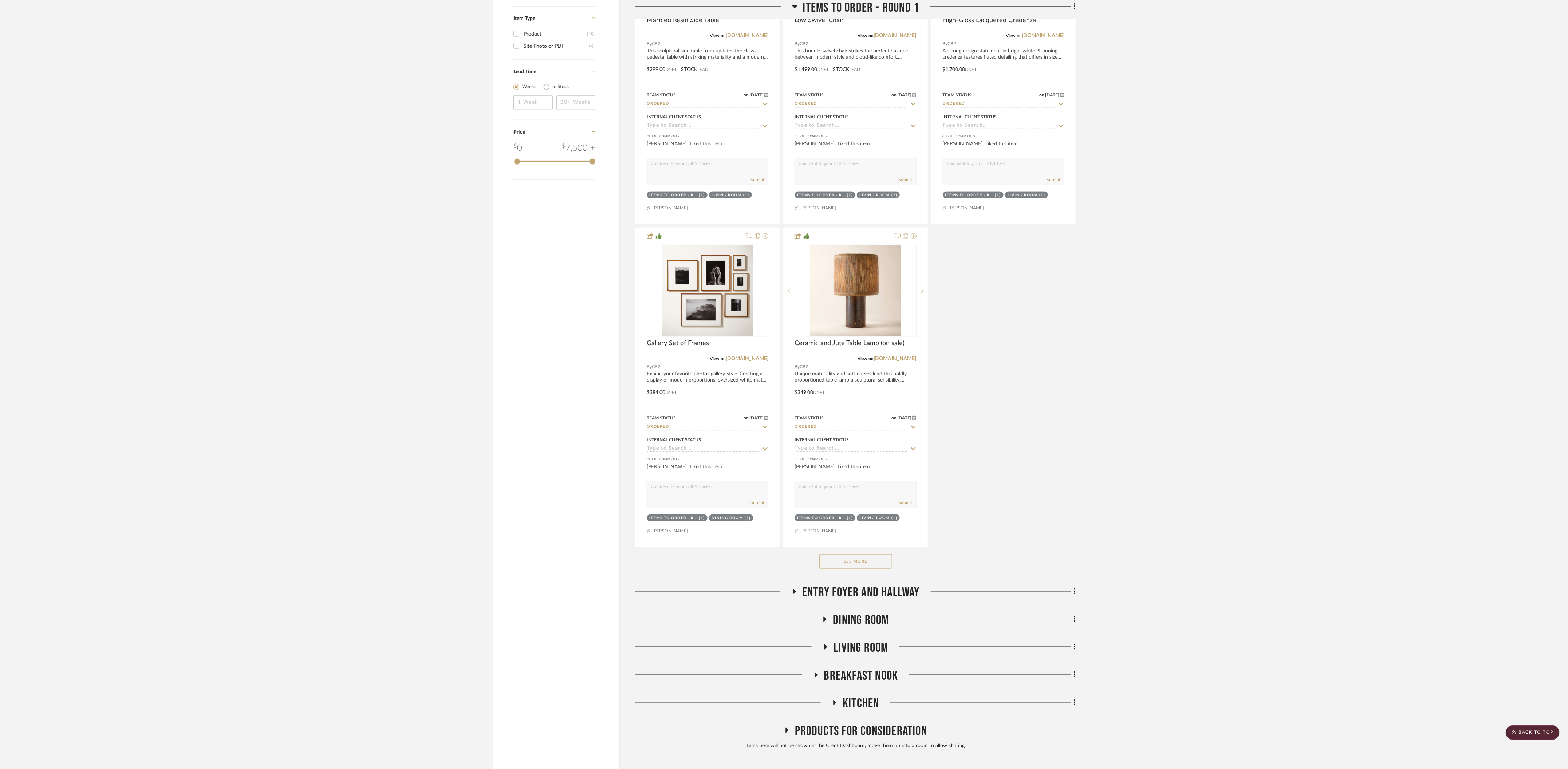
click at [879, 555] on button "See More" at bounding box center [855, 562] width 73 height 15
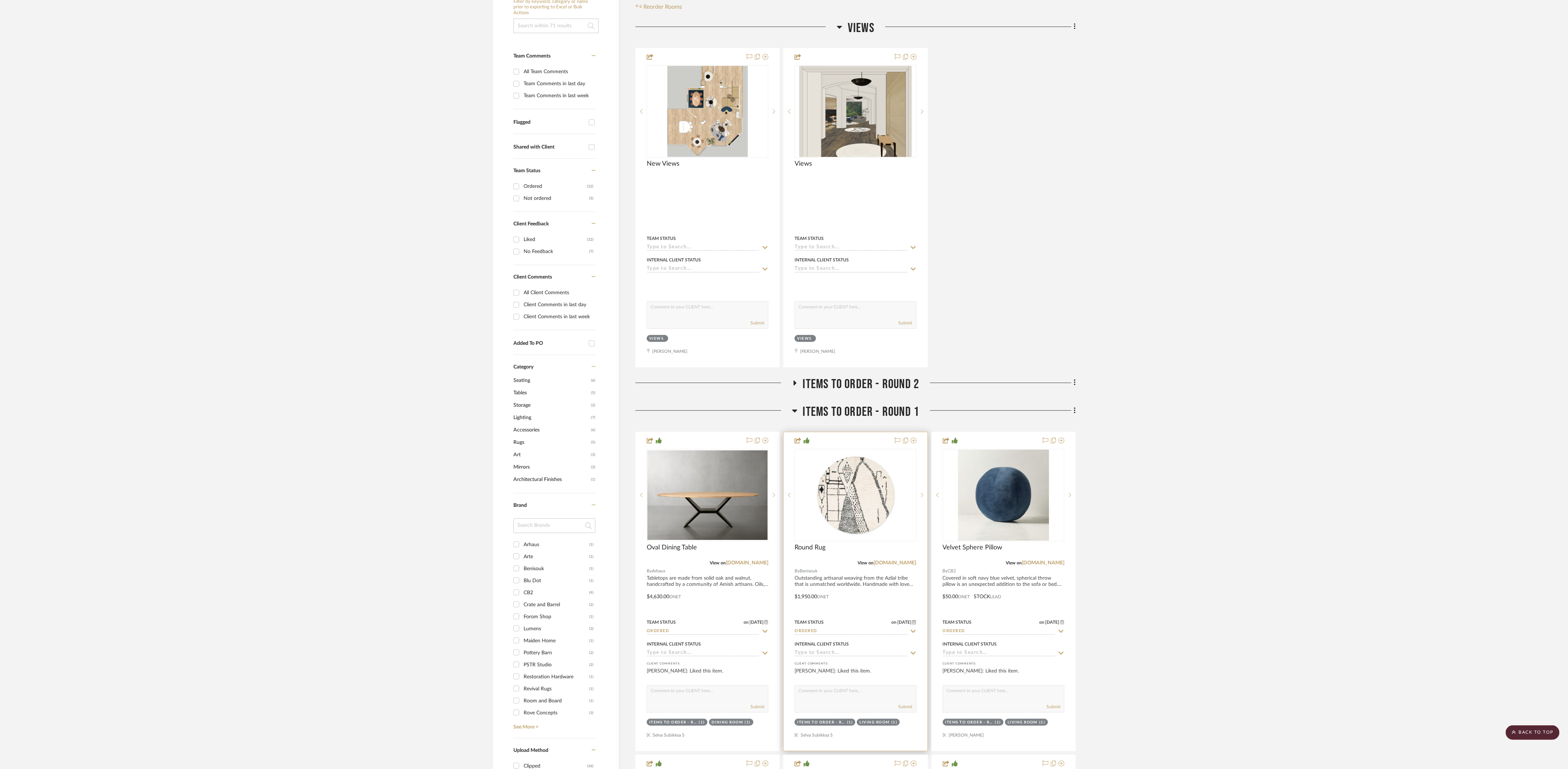
scroll to position [59, 0]
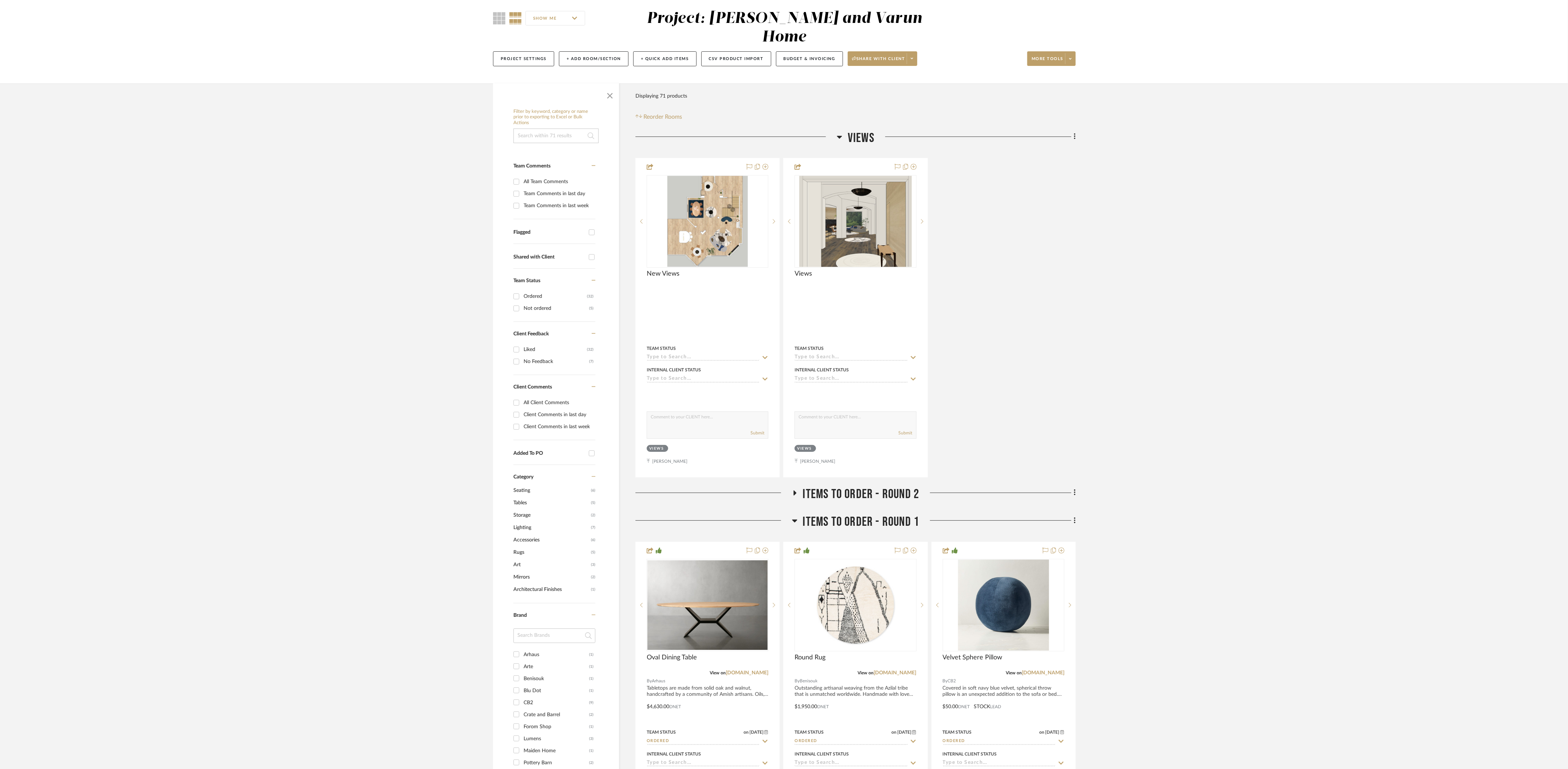
click at [800, 514] on h3 "Items to order - Round 1" at bounding box center [855, 522] width 128 height 16
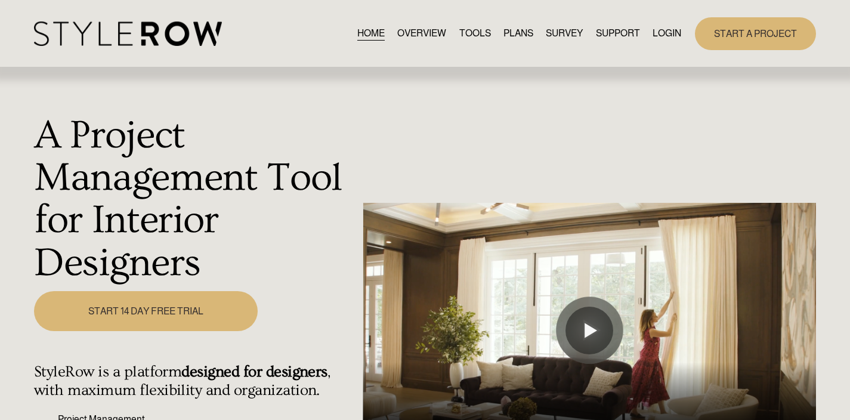
click at [665, 31] on link "LOGIN" at bounding box center [666, 34] width 29 height 16
